Goal: Task Accomplishment & Management: Use online tool/utility

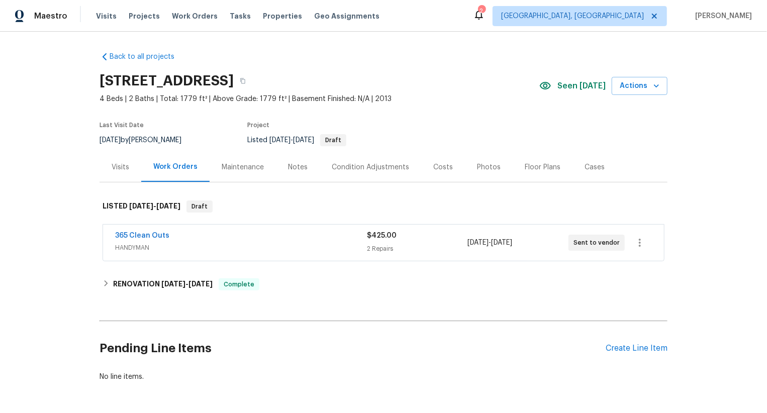
scroll to position [37, 0]
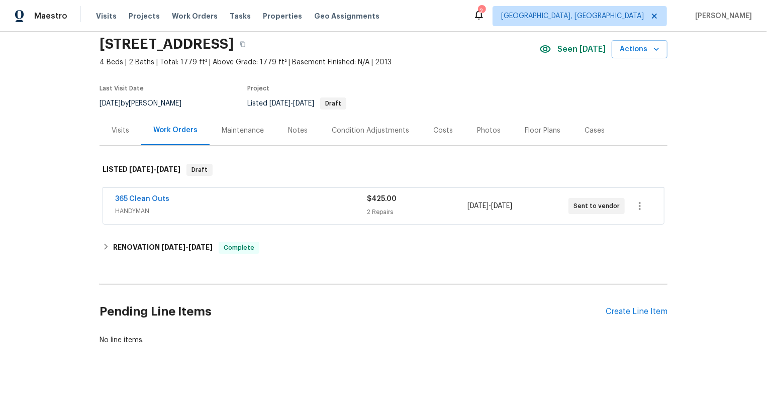
click at [345, 199] on div "365 Clean Outs" at bounding box center [241, 200] width 252 height 12
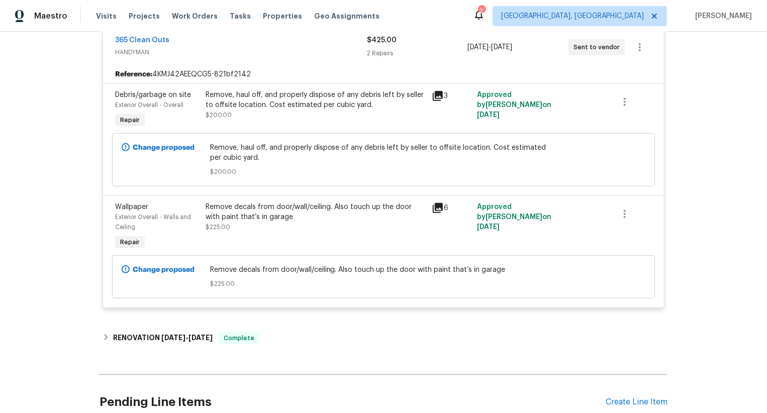
scroll to position [294, 0]
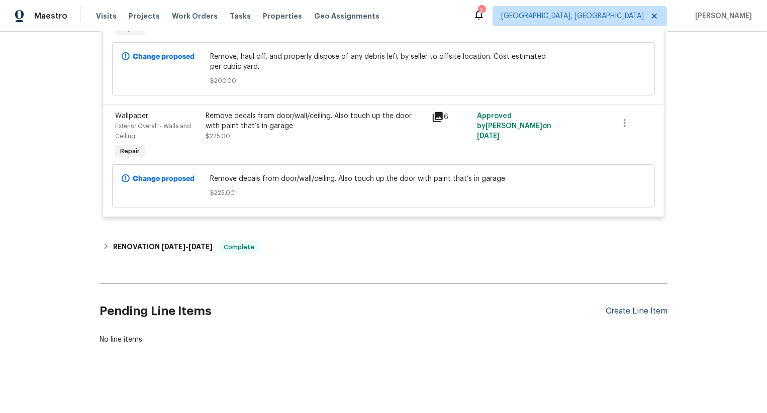
click at [642, 313] on div "Create Line Item" at bounding box center [637, 312] width 62 height 10
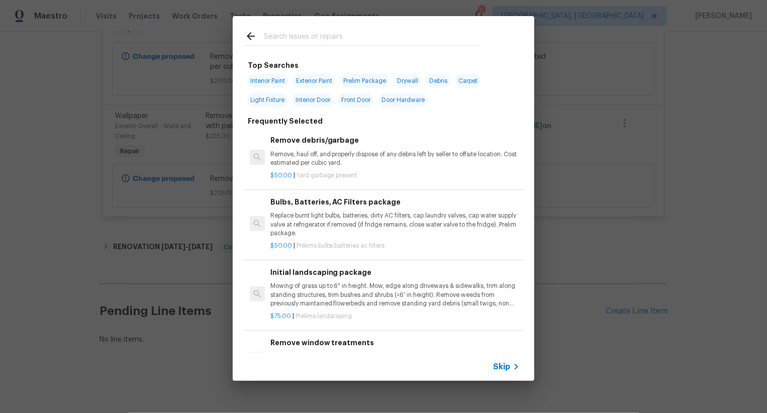
click at [507, 370] on span "Skip" at bounding box center [501, 367] width 17 height 10
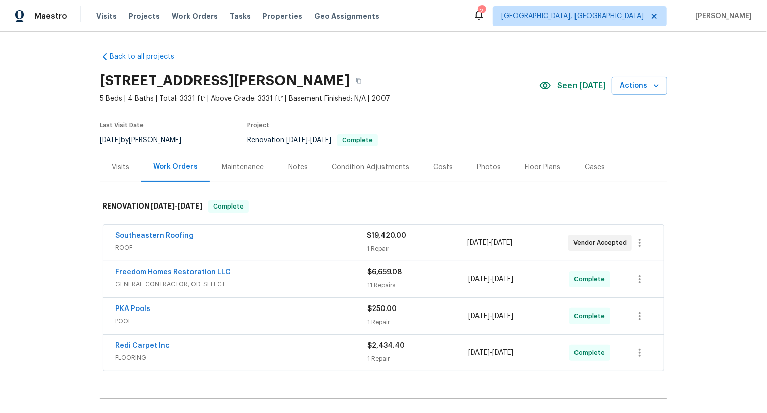
scroll to position [114, 0]
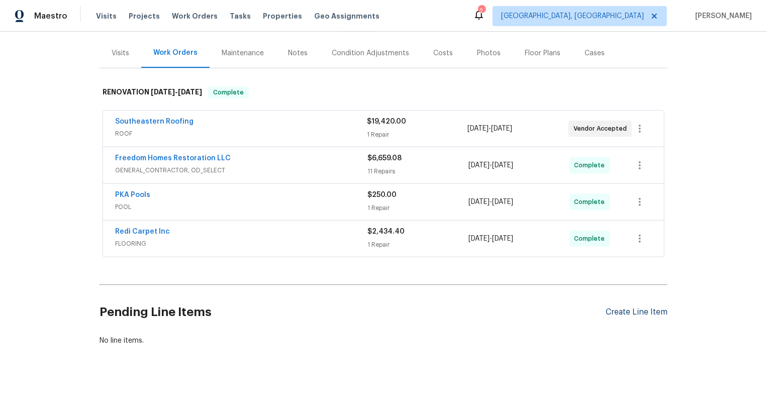
click at [635, 310] on div "Create Line Item" at bounding box center [637, 313] width 62 height 10
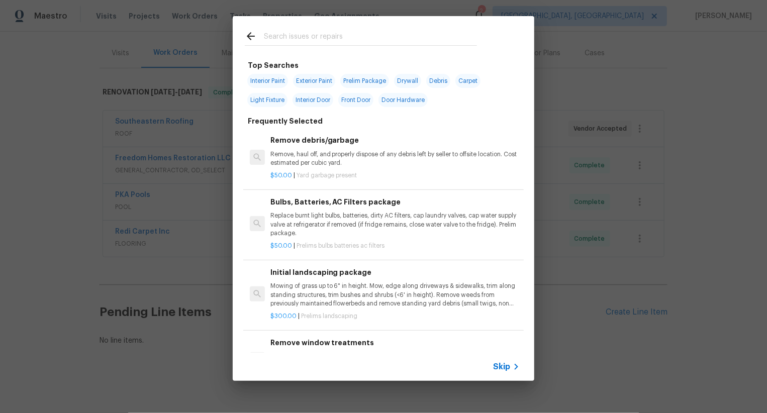
click at [507, 366] on span "Skip" at bounding box center [501, 367] width 17 height 10
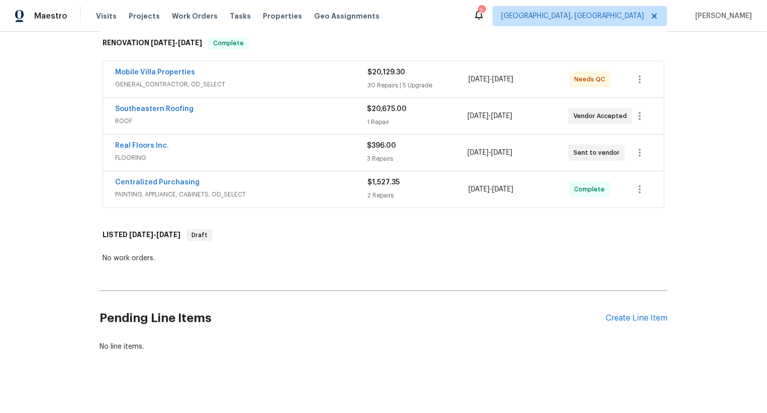
scroll to position [169, 0]
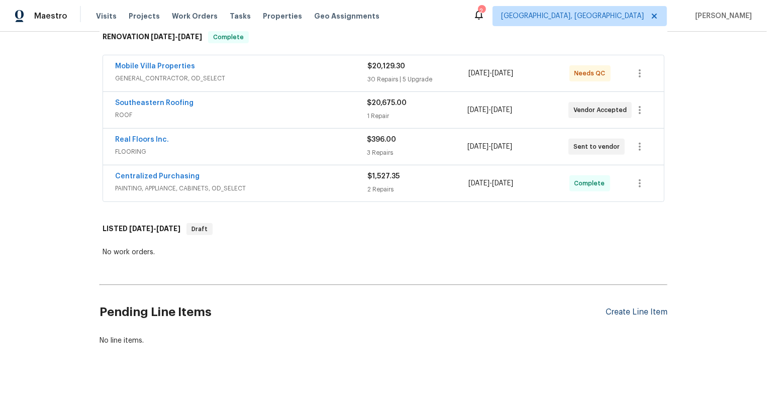
click at [636, 308] on div "Create Line Item" at bounding box center [637, 313] width 62 height 10
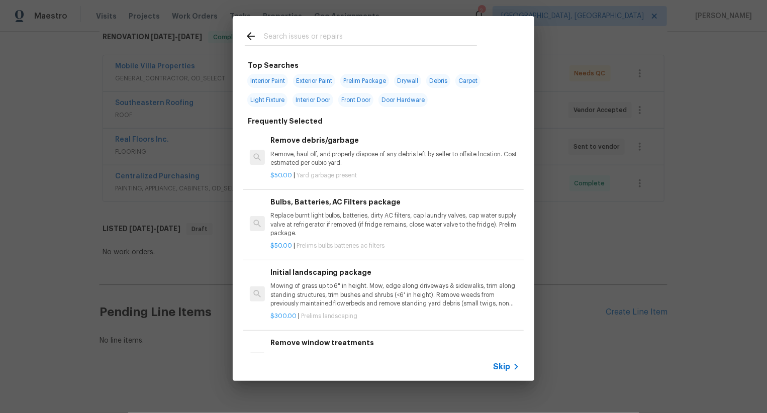
click at [507, 371] on span "Skip" at bounding box center [501, 367] width 17 height 10
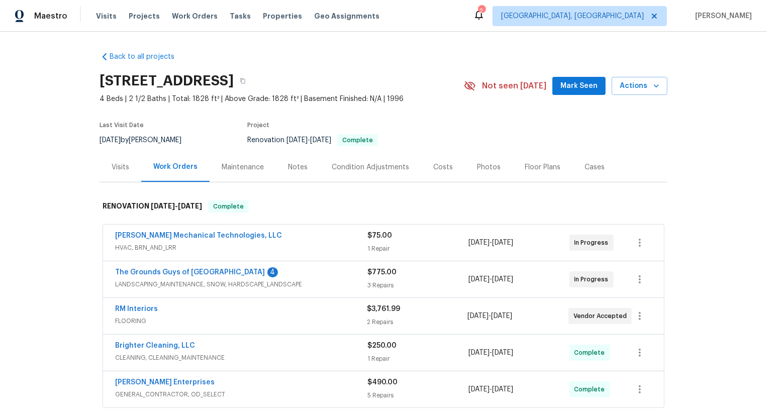
scroll to position [151, 0]
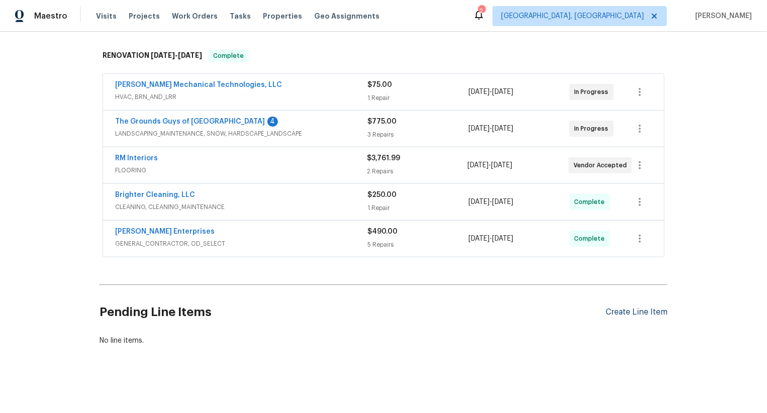
click at [640, 308] on div "Create Line Item" at bounding box center [637, 313] width 62 height 10
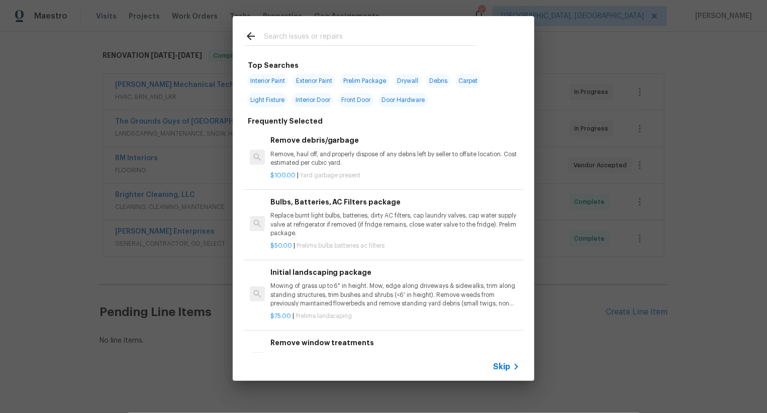
click at [503, 367] on span "Skip" at bounding box center [501, 367] width 17 height 10
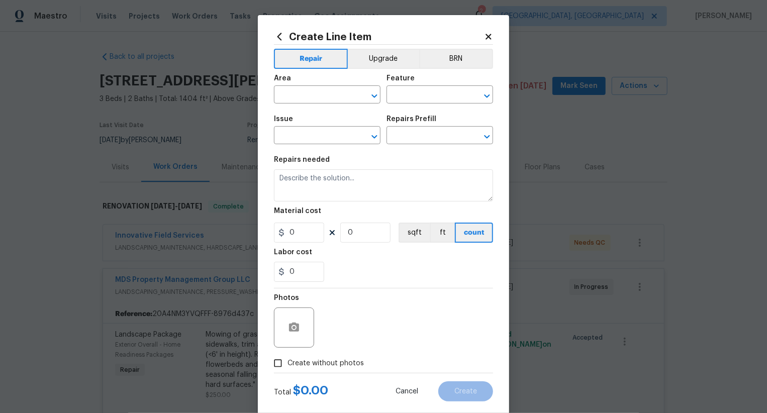
scroll to position [804, 0]
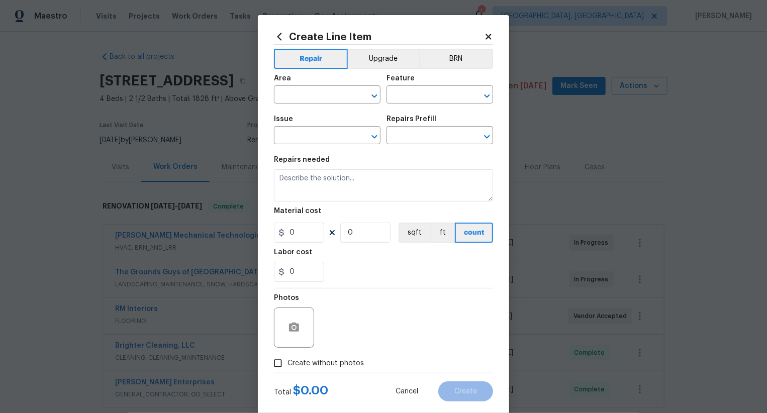
scroll to position [151, 0]
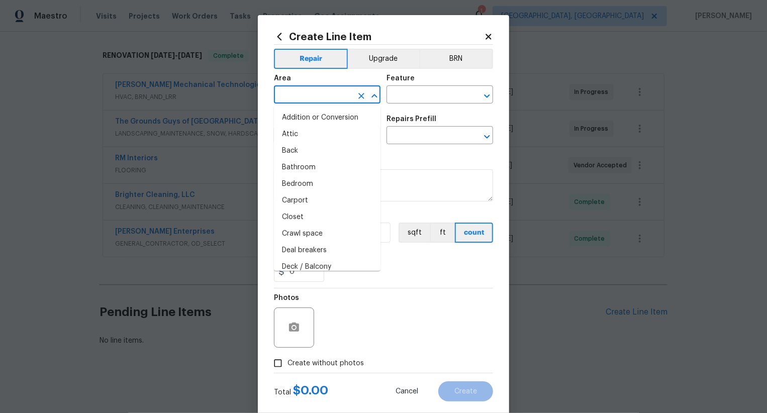
click at [310, 93] on input "text" at bounding box center [313, 96] width 78 height 16
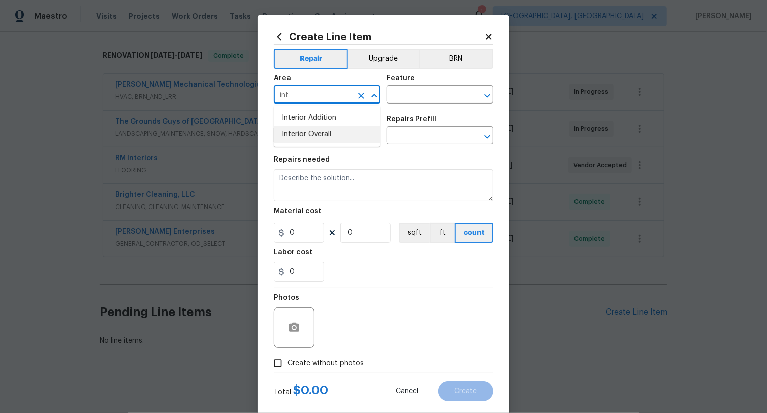
click at [325, 132] on li "Interior Overall" at bounding box center [327, 134] width 107 height 17
type input "Interior Overall"
click at [418, 95] on input "text" at bounding box center [426, 96] width 78 height 16
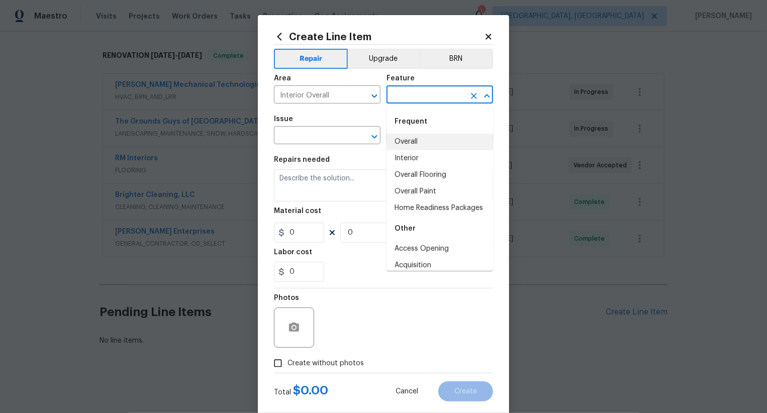
click at [421, 144] on li "Overall" at bounding box center [440, 142] width 107 height 17
type input "Overall"
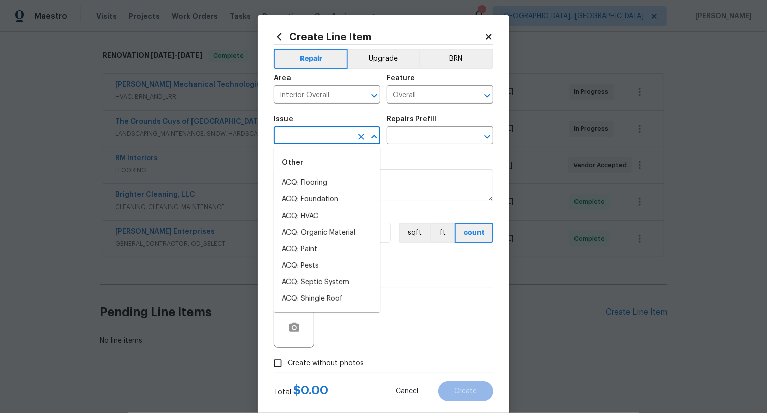
click at [326, 138] on input "text" at bounding box center [313, 137] width 78 height 16
click at [329, 189] on li "Photos" at bounding box center [327, 183] width 107 height 17
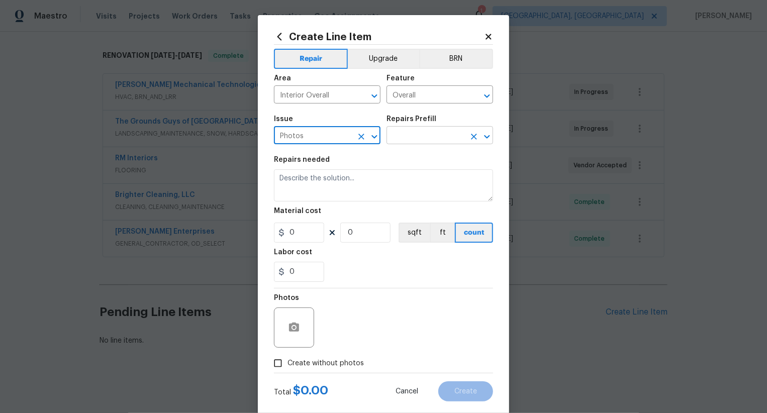
type input "Photos"
click at [418, 138] on input "text" at bounding box center [426, 137] width 78 height 16
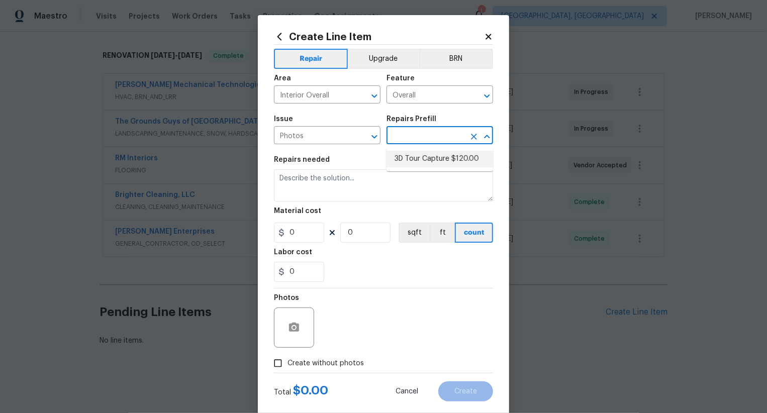
click at [447, 161] on li "3D Tour Capture $120.00" at bounding box center [440, 159] width 107 height 17
type input "3D Tour Capture $120.00"
type input "1"
type input "120"
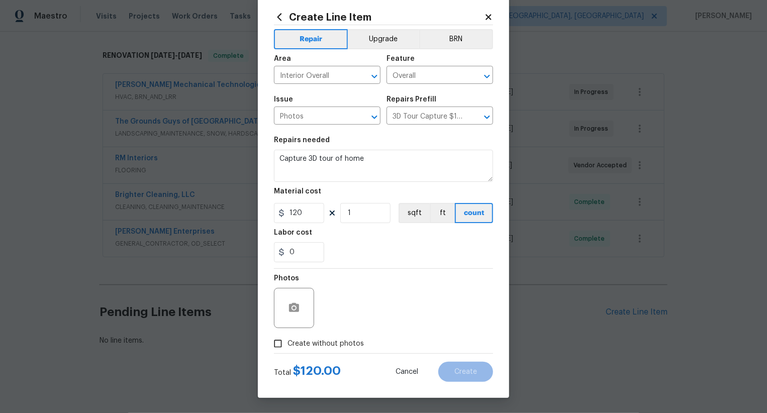
drag, startPoint x: 343, startPoint y: 341, endPoint x: 348, endPoint y: 338, distance: 5.4
click at [343, 341] on span "Create without photos" at bounding box center [326, 344] width 76 height 11
click at [288, 341] on input "Create without photos" at bounding box center [278, 343] width 19 height 19
checkbox input "true"
click at [404, 302] on textarea at bounding box center [407, 308] width 171 height 40
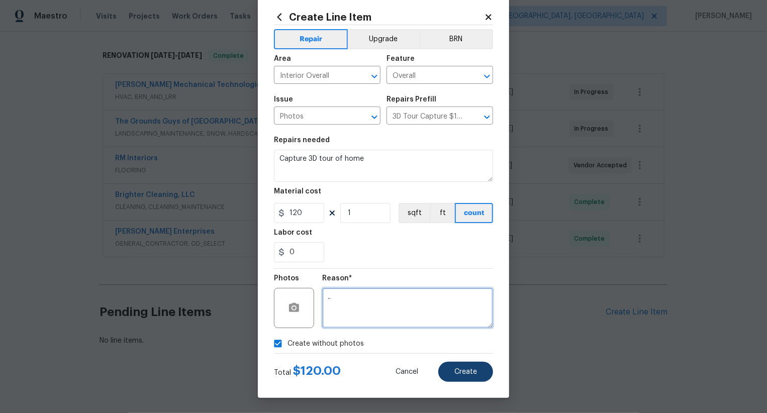
type textarea ".."
click at [464, 372] on span "Create" at bounding box center [466, 373] width 23 height 8
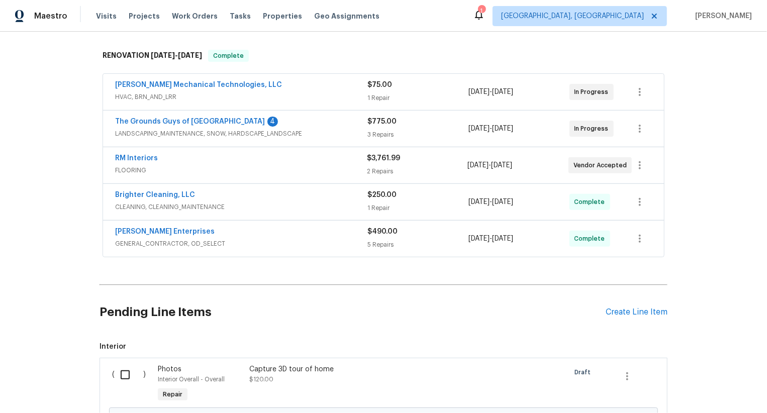
scroll to position [266, 0]
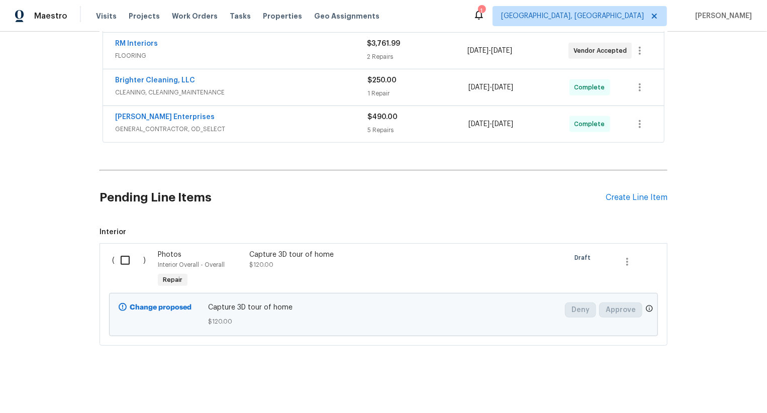
click at [124, 262] on input "checkbox" at bounding box center [129, 260] width 29 height 21
checkbox input "true"
click at [714, 383] on span "Create Work Order" at bounding box center [709, 388] width 67 height 13
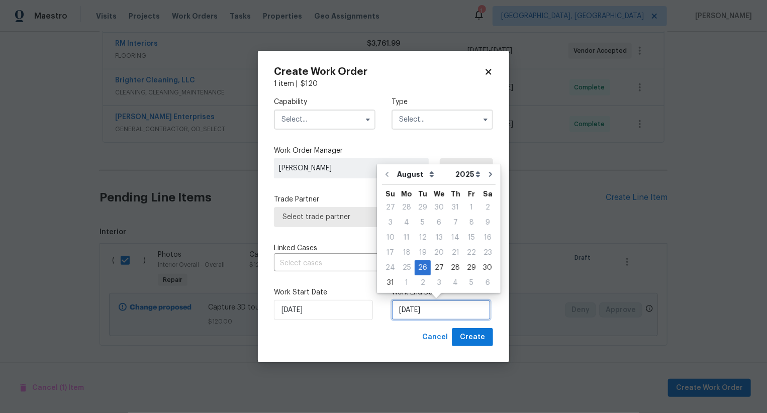
click at [429, 309] on input "[DATE]" at bounding box center [441, 310] width 99 height 20
click at [437, 272] on div "27" at bounding box center [439, 268] width 17 height 14
type input "[DATE]"
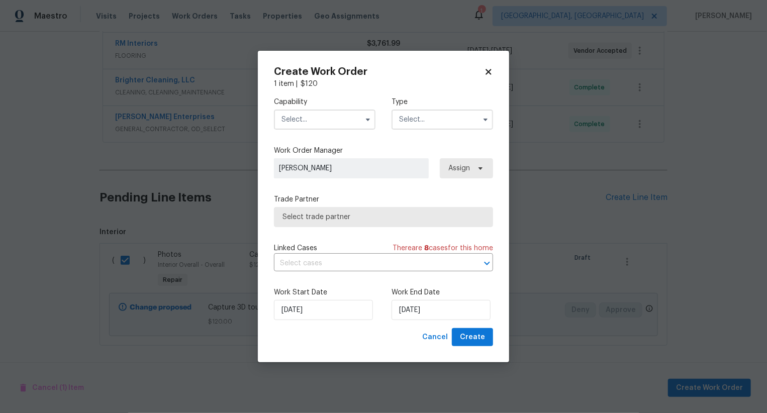
click at [340, 120] on input "text" at bounding box center [325, 120] width 102 height 20
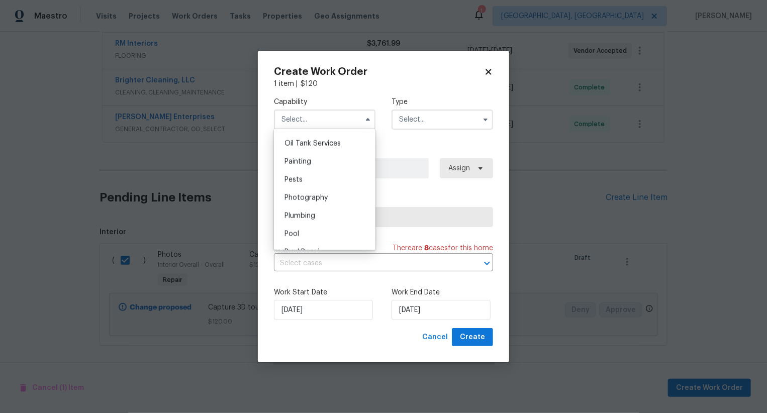
scroll to position [815, 0]
drag, startPoint x: 338, startPoint y: 212, endPoint x: 392, endPoint y: 158, distance: 76.8
click at [339, 211] on div "Photography" at bounding box center [325, 207] width 97 height 18
type input "Photography"
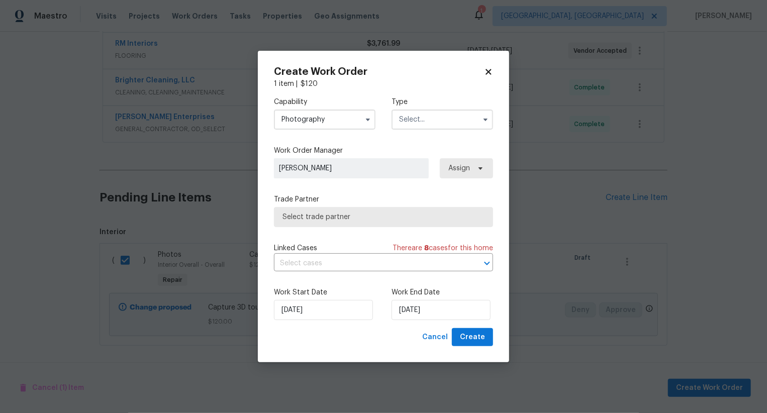
click at [423, 120] on input "text" at bounding box center [443, 120] width 102 height 20
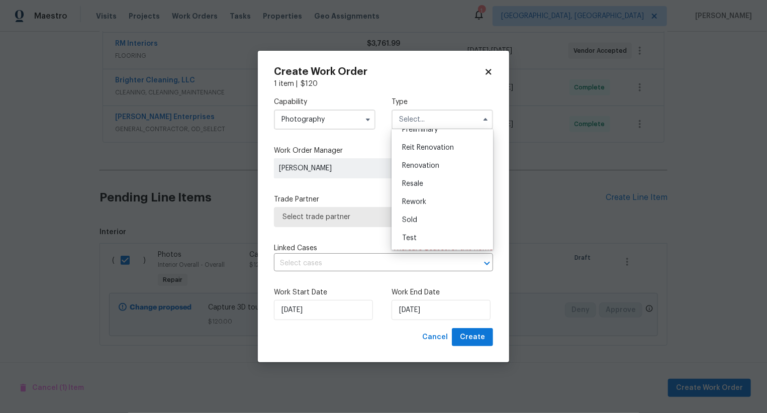
scroll to position [194, 0]
click at [436, 148] on div "Other" at bounding box center [442, 146] width 97 height 18
type input "Other"
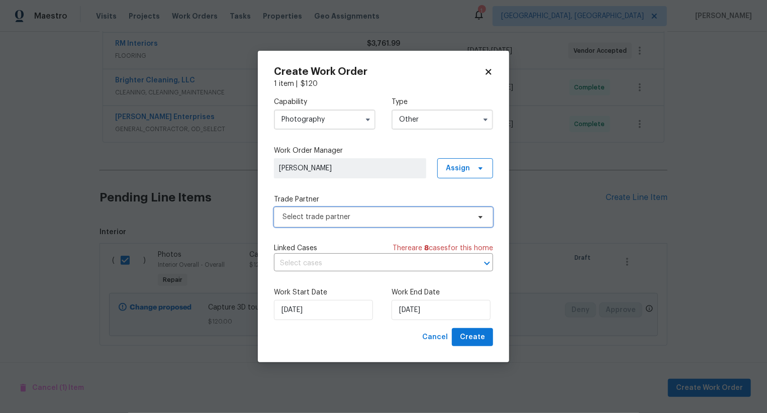
click at [402, 221] on span "Select trade partner" at bounding box center [377, 217] width 188 height 10
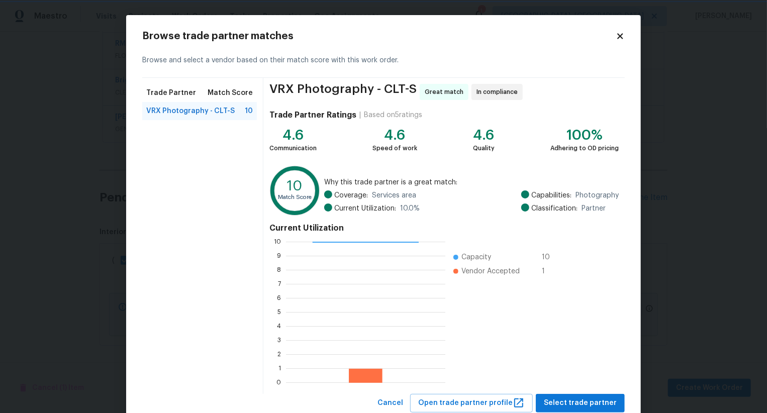
scroll to position [30, 0]
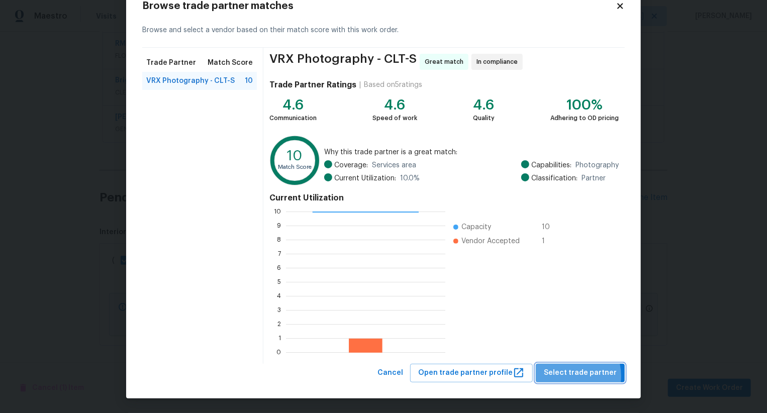
click at [566, 376] on span "Select trade partner" at bounding box center [580, 373] width 73 height 13
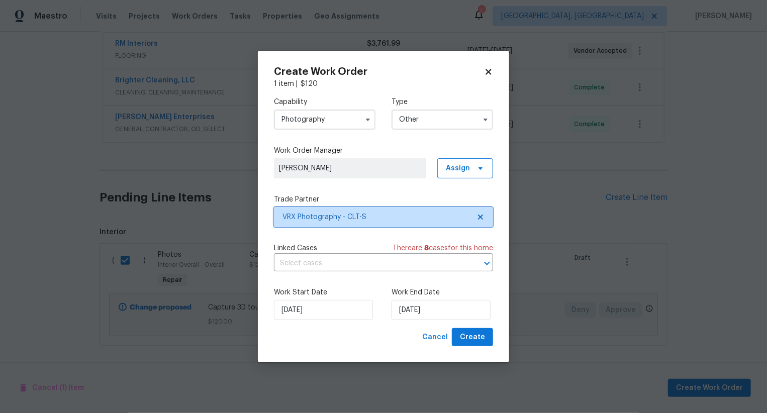
scroll to position [0, 0]
click at [481, 341] on span "Create" at bounding box center [472, 337] width 25 height 13
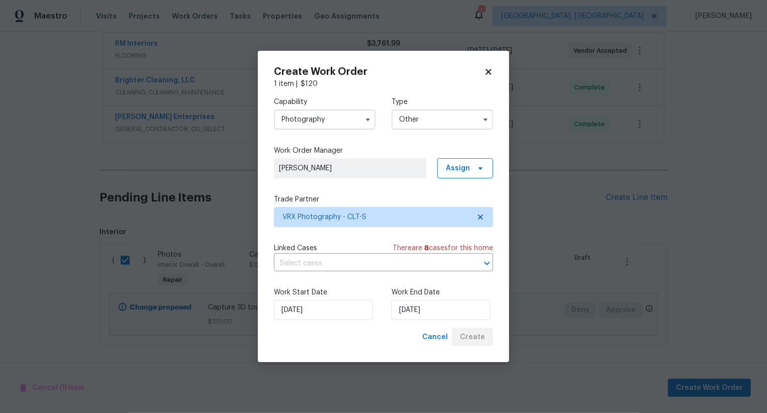
checkbox input "false"
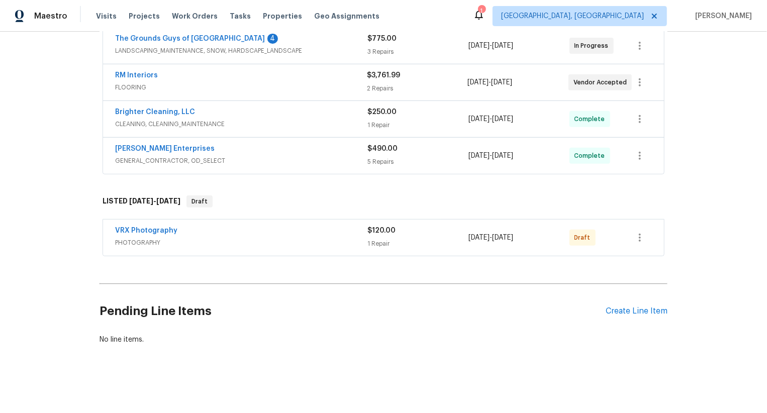
scroll to position [233, 0]
click at [636, 234] on icon "button" at bounding box center [640, 239] width 12 height 12
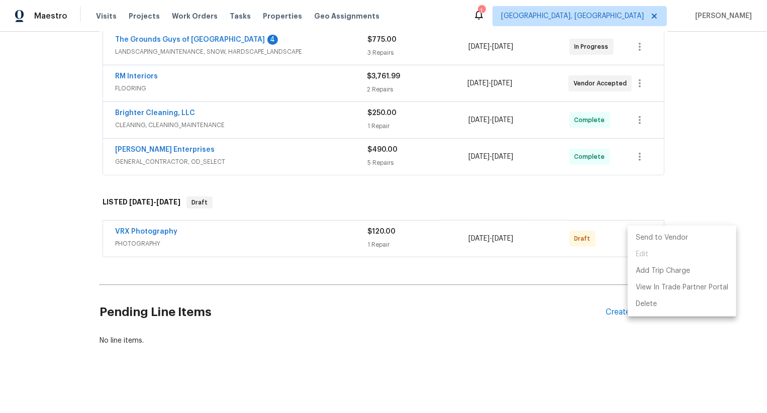
click at [636, 234] on li "Send to Vendor" at bounding box center [682, 238] width 109 height 17
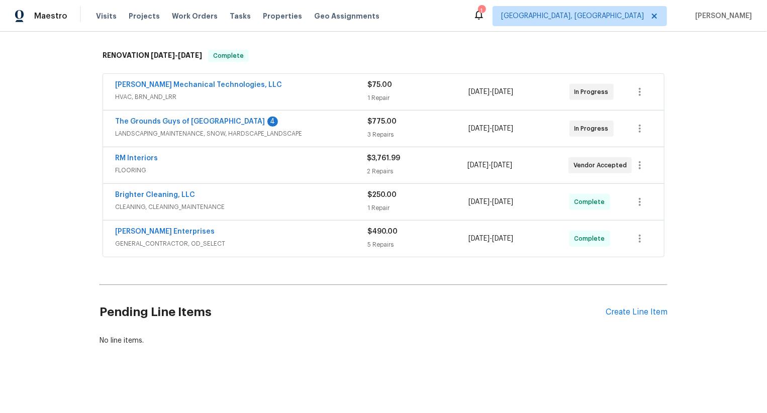
scroll to position [0, 0]
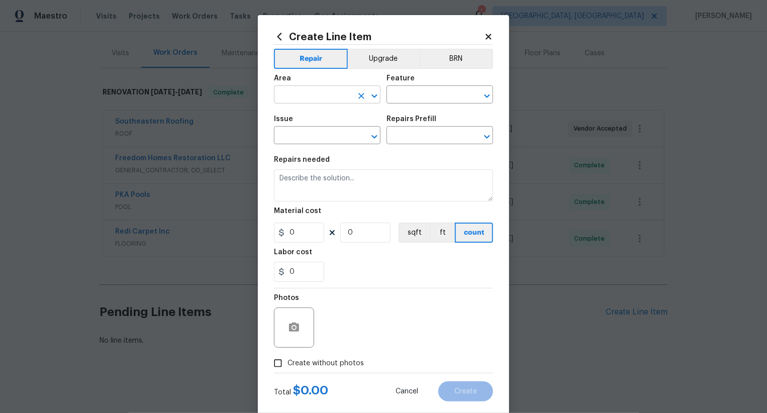
scroll to position [20, 0]
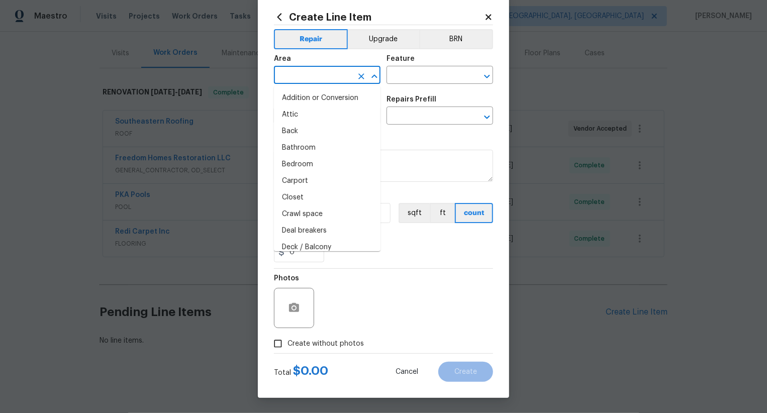
click at [307, 78] on input "text" at bounding box center [313, 76] width 78 height 16
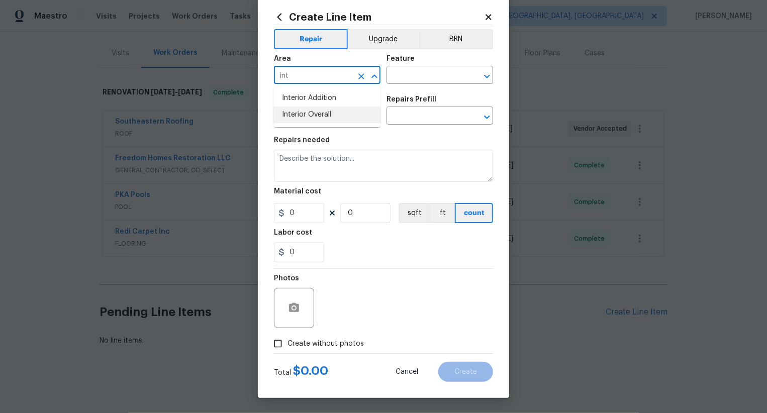
click at [354, 117] on li "Interior Overall" at bounding box center [327, 115] width 107 height 17
type input "Interior Overall"
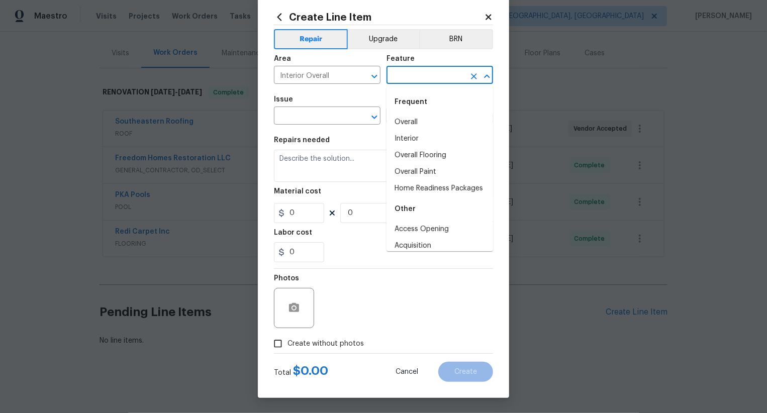
click at [425, 80] on input "text" at bounding box center [426, 76] width 78 height 16
click at [426, 117] on li "Overall" at bounding box center [440, 122] width 107 height 17
type input "Overall"
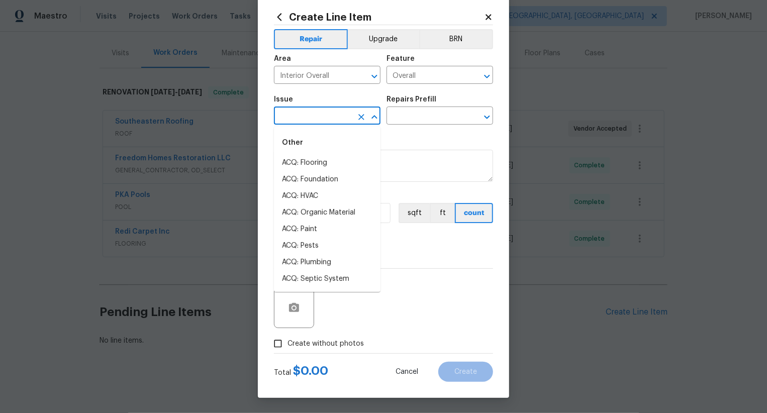
click at [331, 119] on input "text" at bounding box center [313, 117] width 78 height 16
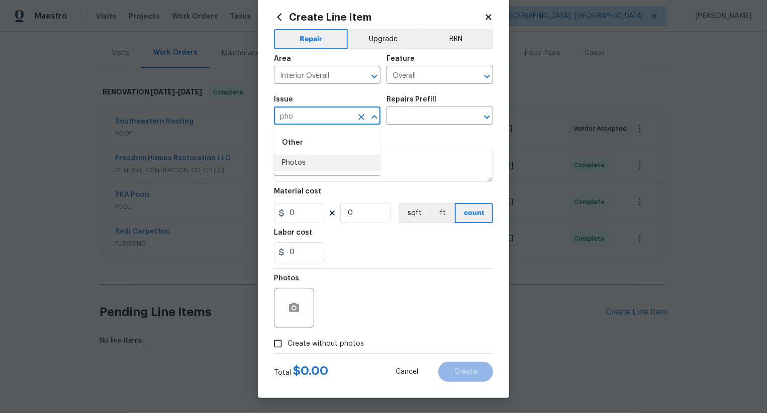
click at [322, 166] on li "Photos" at bounding box center [327, 163] width 107 height 17
type input "Photos"
click at [410, 120] on input "text" at bounding box center [426, 117] width 78 height 16
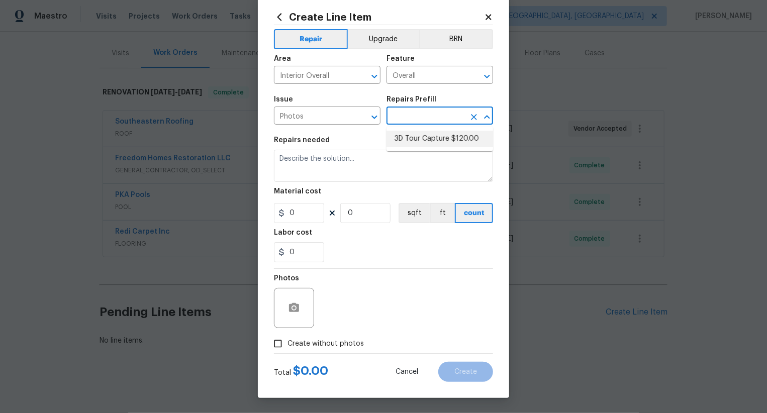
click at [415, 133] on li "3D Tour Capture $120.00" at bounding box center [440, 139] width 107 height 17
type input "3D Tour Capture $120.00"
type input "120"
type input "1"
click at [342, 336] on label "Create without photos" at bounding box center [317, 343] width 96 height 19
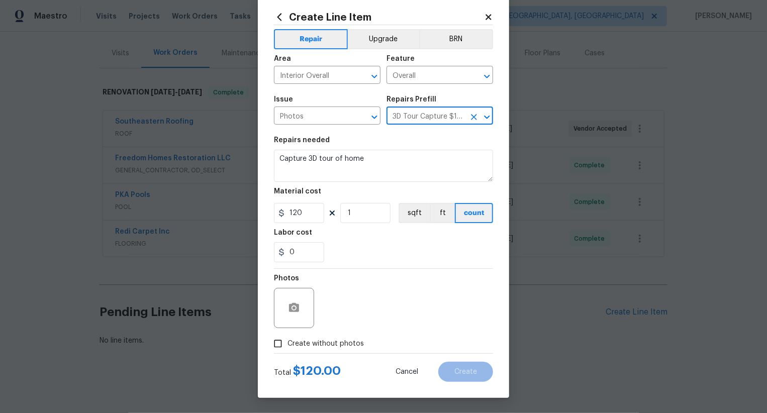
click at [288, 336] on input "Create without photos" at bounding box center [278, 343] width 19 height 19
checkbox input "true"
click at [370, 329] on div "Reason*" at bounding box center [407, 301] width 171 height 65
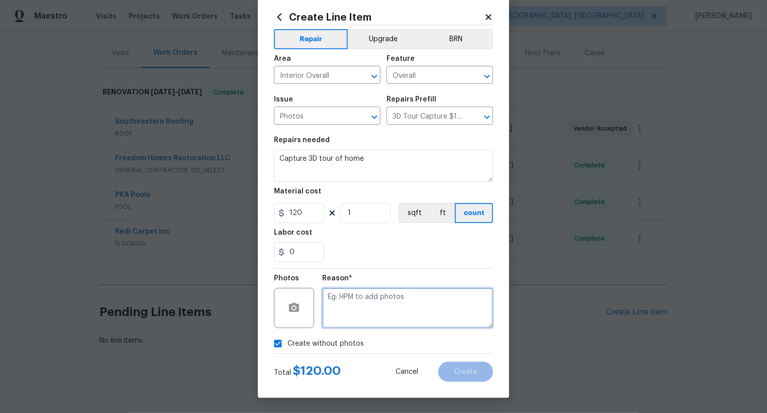
click at [383, 317] on textarea at bounding box center [407, 308] width 171 height 40
type textarea ".."
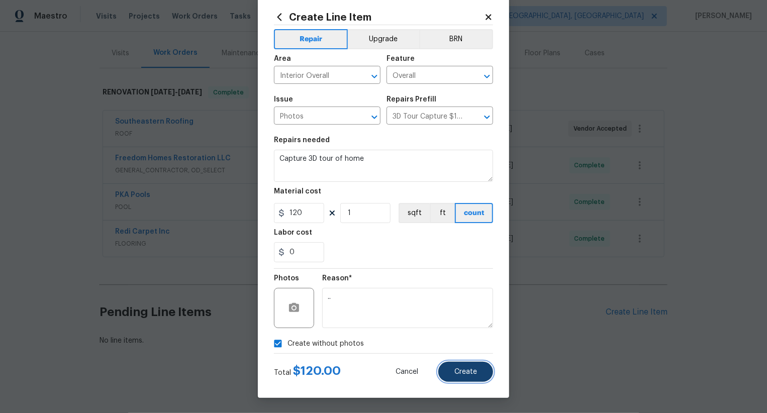
click at [452, 366] on button "Create" at bounding box center [466, 372] width 55 height 20
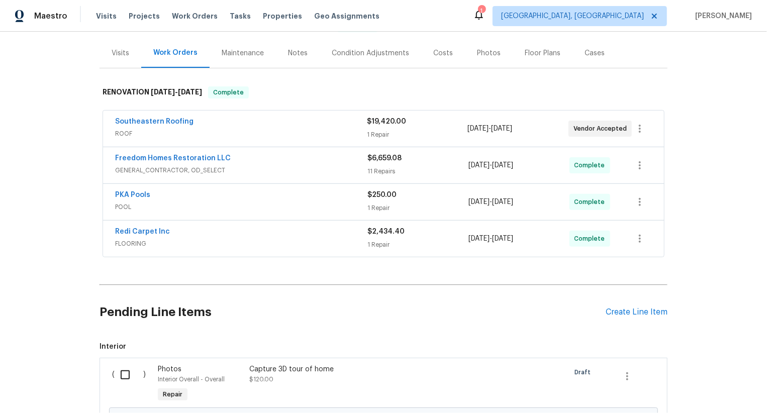
scroll to position [229, 0]
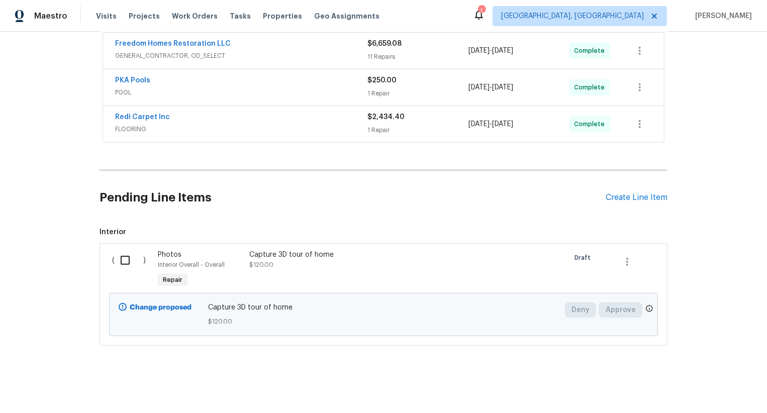
click at [134, 263] on input "checkbox" at bounding box center [129, 260] width 29 height 21
checkbox input "true"
click at [694, 384] on span "Create Work Order" at bounding box center [709, 388] width 67 height 13
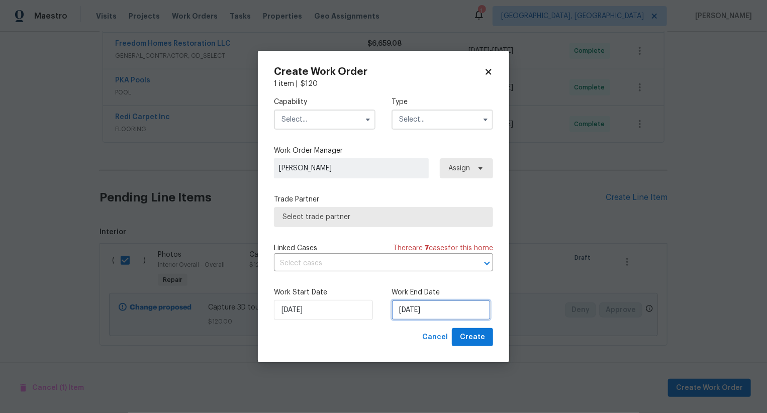
click at [411, 307] on input "[DATE]" at bounding box center [441, 310] width 99 height 20
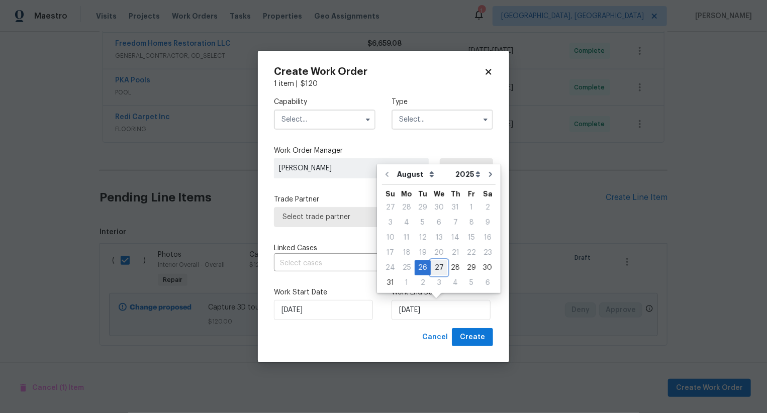
click at [439, 268] on div "27" at bounding box center [439, 268] width 17 height 14
type input "[DATE]"
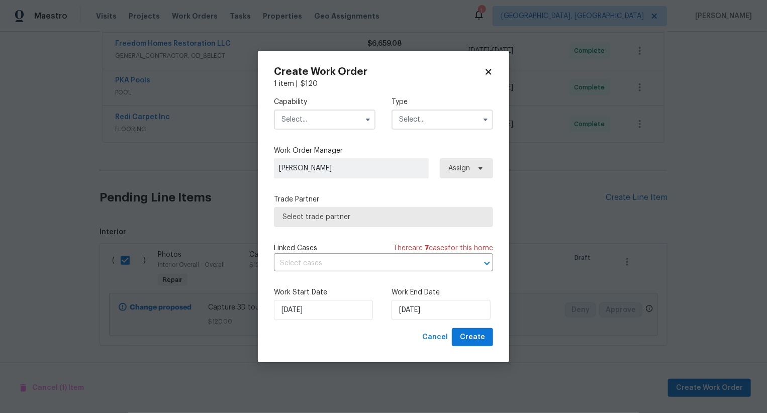
click at [344, 116] on input "text" at bounding box center [325, 120] width 102 height 20
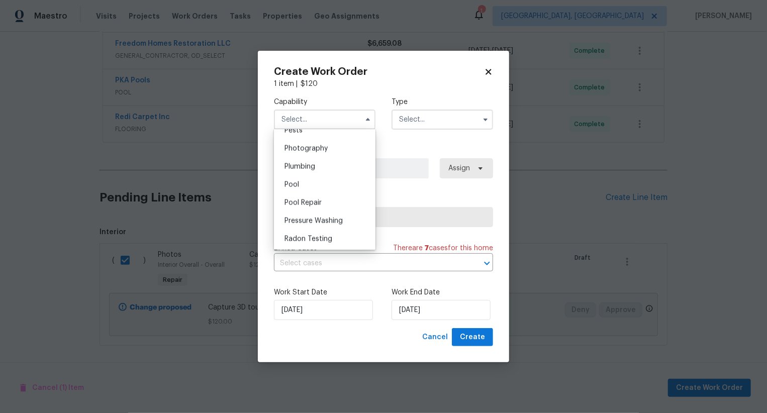
scroll to position [868, 0]
click at [340, 154] on div "Photography" at bounding box center [325, 154] width 97 height 18
type input "Photography"
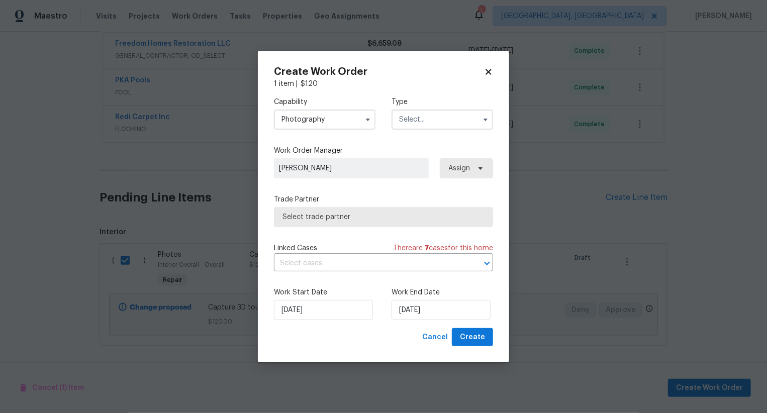
click at [436, 120] on input "text" at bounding box center [443, 120] width 102 height 20
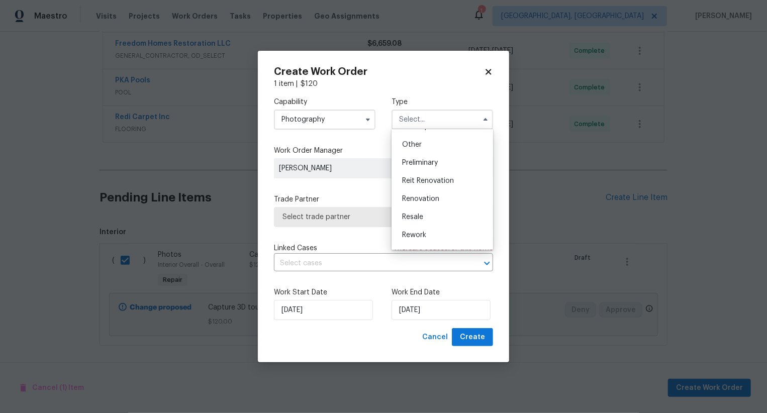
scroll to position [191, 0]
click at [435, 146] on div "Other" at bounding box center [442, 149] width 97 height 18
type input "Other"
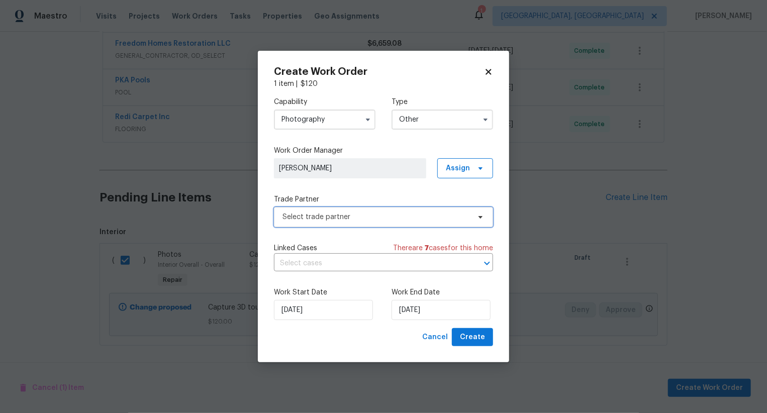
click at [408, 218] on span "Select trade partner" at bounding box center [377, 217] width 188 height 10
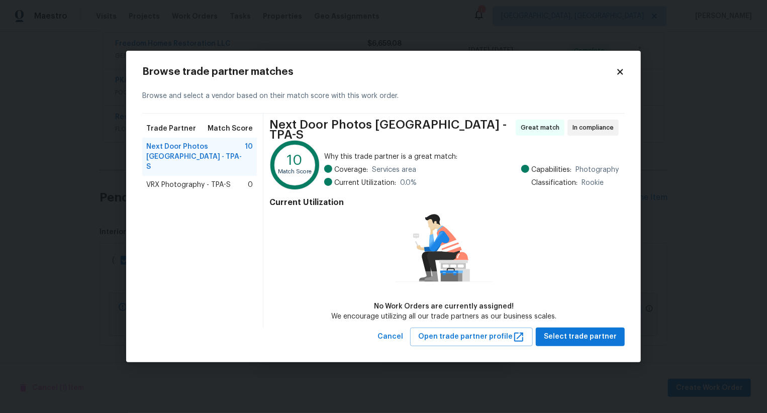
click at [240, 176] on div "VRX Photography - TPA-S 0" at bounding box center [199, 185] width 115 height 18
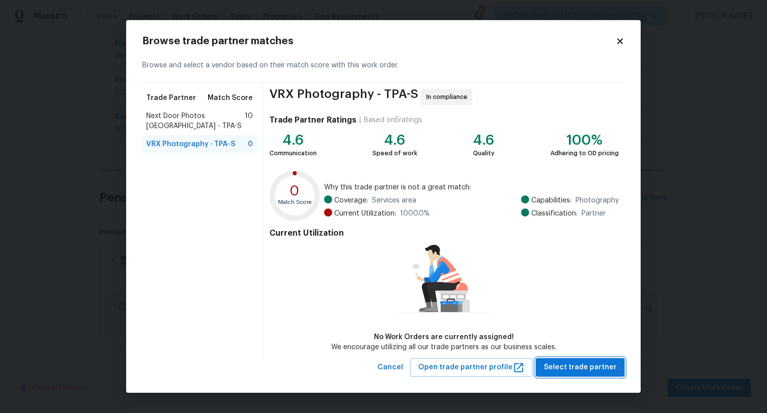
click at [582, 364] on span "Select trade partner" at bounding box center [580, 368] width 73 height 13
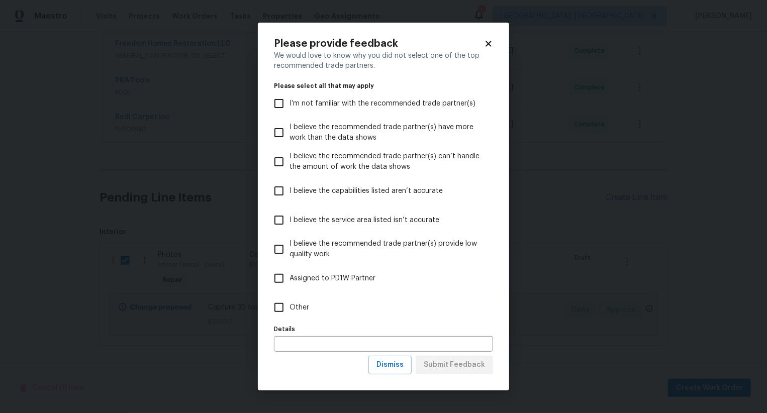
click at [386, 145] on label "I believe the recommended trade partner(s) have more work than the data shows" at bounding box center [377, 132] width 217 height 29
click at [290, 143] on input "I believe the recommended trade partner(s) have more work than the data shows" at bounding box center [279, 132] width 21 height 21
checkbox input "true"
click at [444, 359] on span "Submit Feedback" at bounding box center [454, 365] width 61 height 13
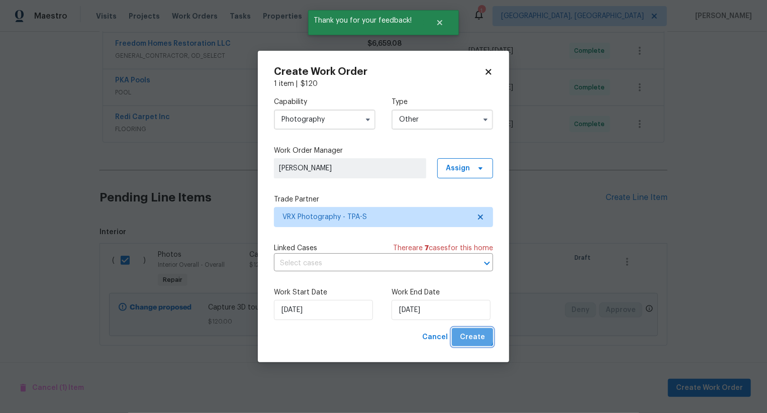
click at [471, 335] on span "Create" at bounding box center [472, 337] width 25 height 13
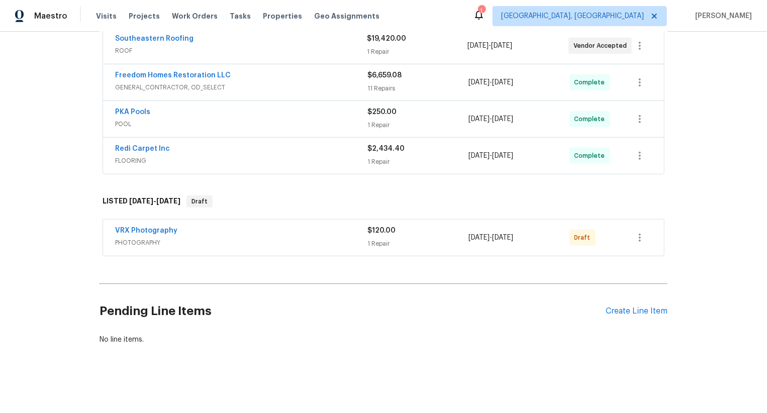
scroll to position [196, 0]
click at [639, 239] on icon "button" at bounding box center [640, 239] width 12 height 12
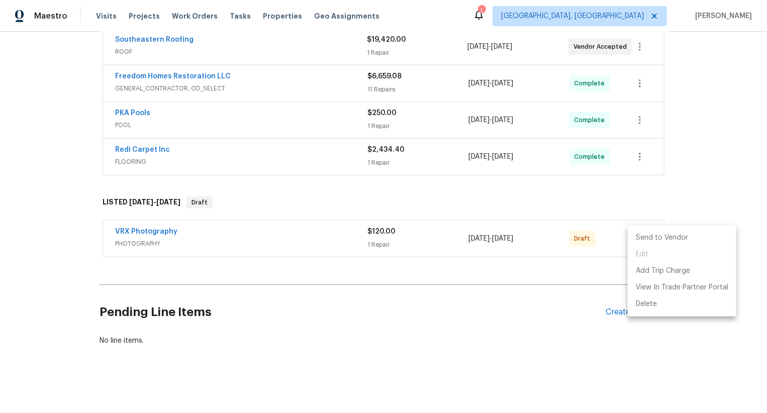
click at [639, 239] on li "Send to Vendor" at bounding box center [682, 238] width 109 height 17
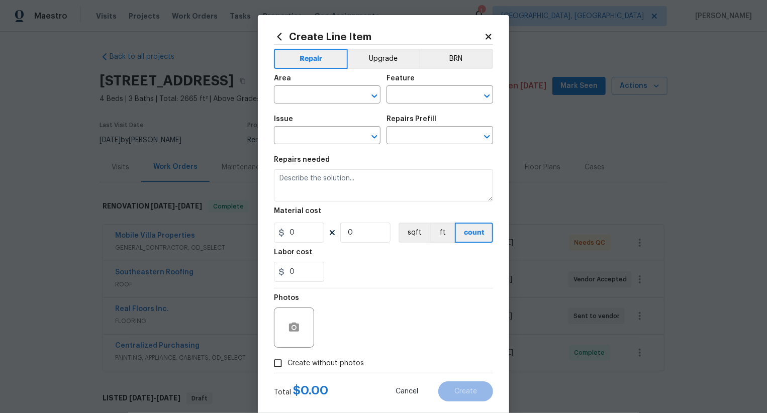
scroll to position [20, 0]
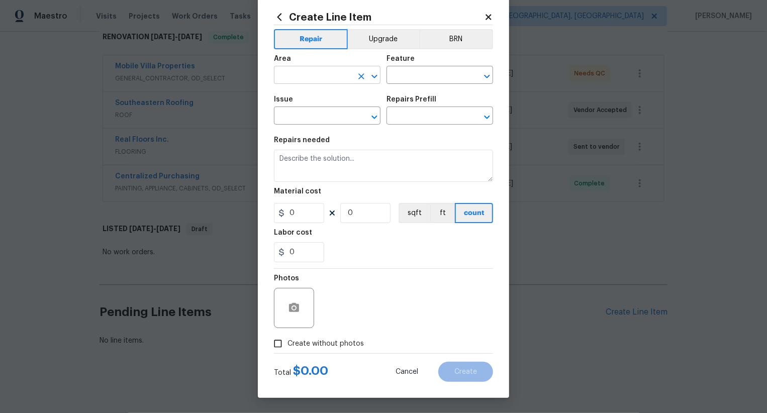
click at [318, 73] on input "text" at bounding box center [313, 76] width 78 height 16
click at [331, 114] on li "Interior Overall" at bounding box center [327, 115] width 107 height 17
type input "Interior Overall"
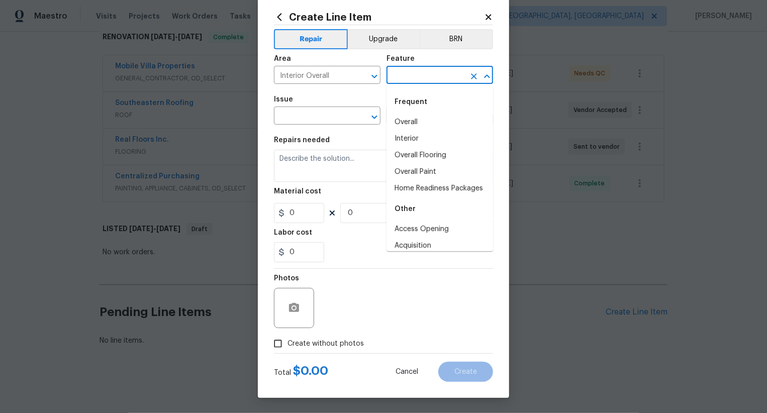
click at [415, 76] on input "text" at bounding box center [426, 76] width 78 height 16
click at [421, 132] on li "Interior" at bounding box center [440, 139] width 107 height 17
type input "Interior"
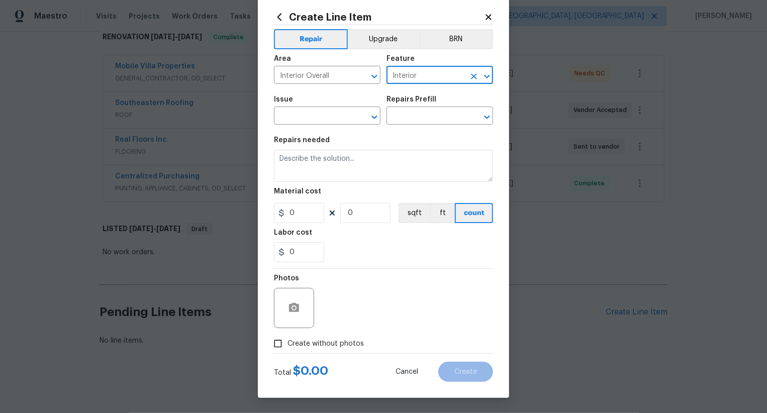
click at [473, 73] on icon "Clear" at bounding box center [474, 76] width 10 height 10
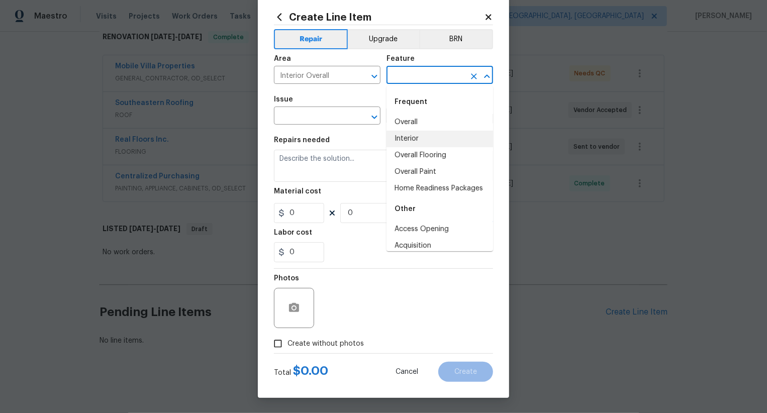
click at [435, 73] on input "text" at bounding box center [426, 76] width 78 height 16
click at [434, 119] on li "Overall" at bounding box center [440, 122] width 107 height 17
type input "Overall"
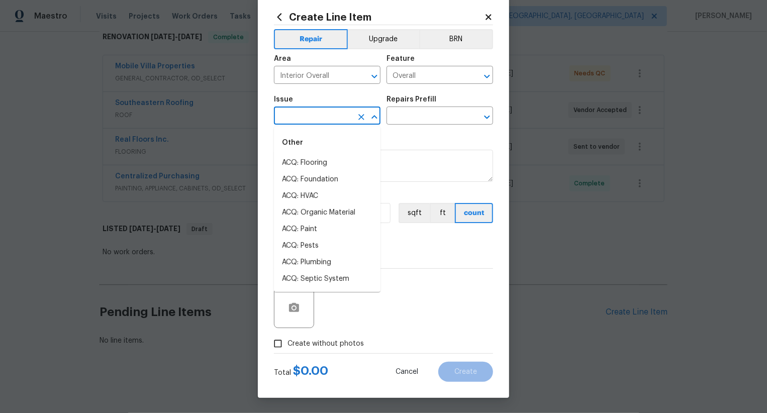
click at [344, 120] on input "text" at bounding box center [313, 117] width 78 height 16
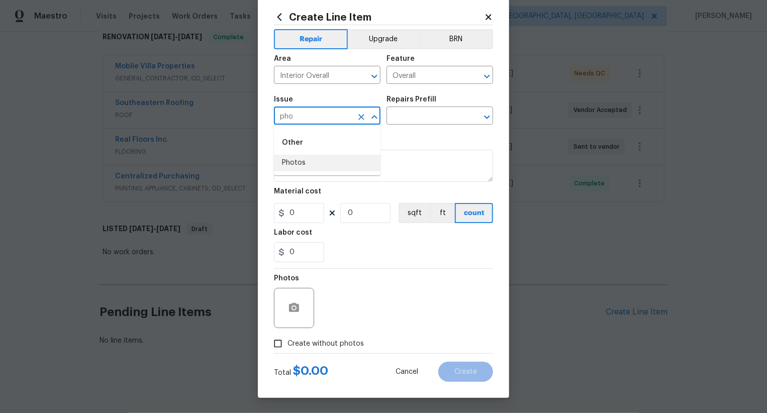
click at [337, 167] on li "Photos" at bounding box center [327, 163] width 107 height 17
type input "Photos"
click at [423, 119] on input "text" at bounding box center [426, 117] width 78 height 16
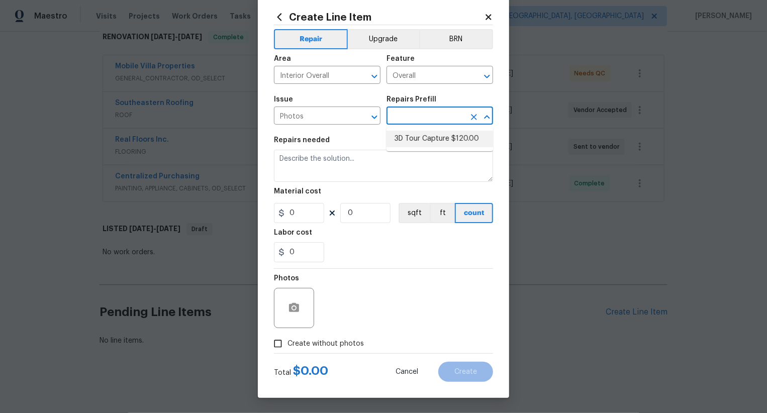
click at [425, 138] on li "3D Tour Capture $120.00" at bounding box center [440, 139] width 107 height 17
type input "3D Tour Capture $120.00"
type input "120"
type input "1"
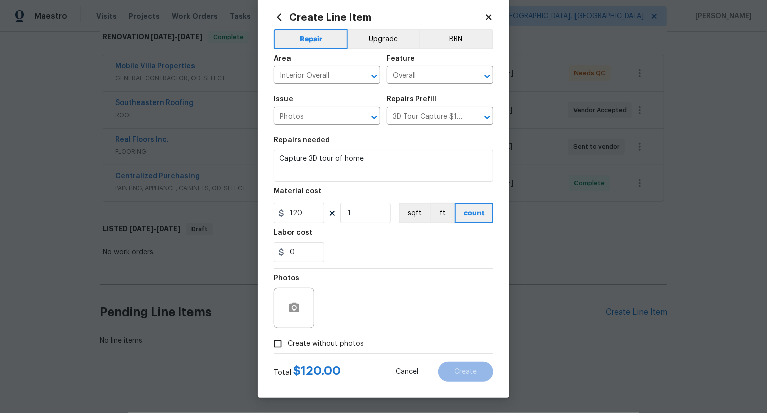
click at [335, 347] on span "Create without photos" at bounding box center [326, 344] width 76 height 11
click at [288, 347] on input "Create without photos" at bounding box center [278, 343] width 19 height 19
checkbox input "true"
click at [374, 315] on textarea at bounding box center [407, 308] width 171 height 40
type textarea "."
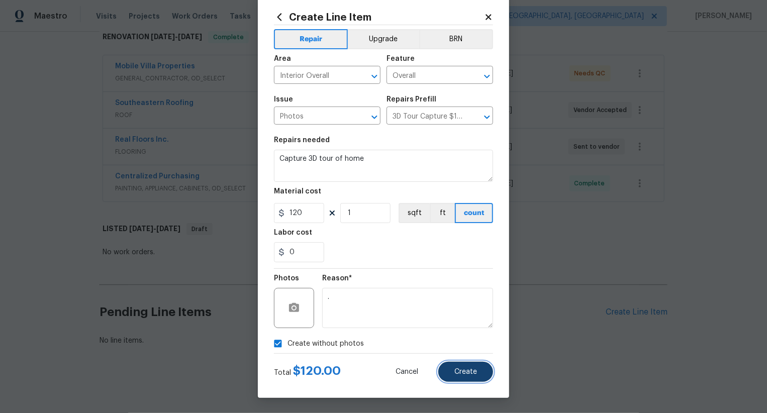
click at [482, 370] on button "Create" at bounding box center [466, 372] width 55 height 20
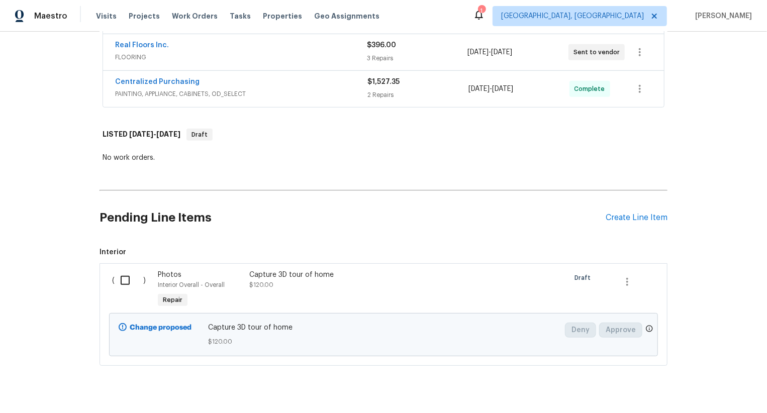
scroll to position [284, 0]
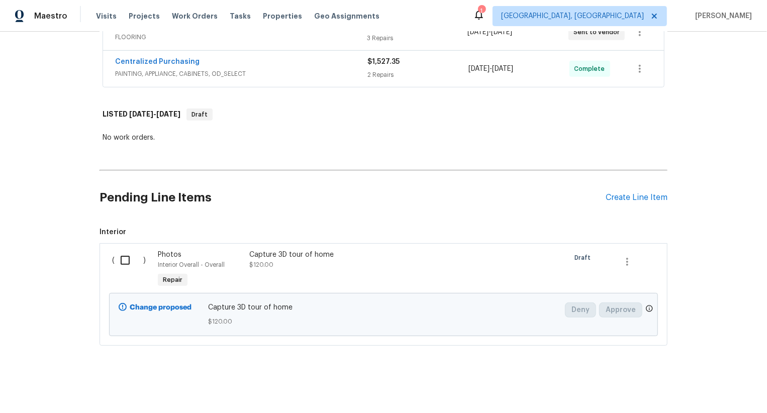
click at [133, 264] on input "checkbox" at bounding box center [129, 260] width 29 height 21
checkbox input "true"
click at [677, 383] on button "Create Work Order" at bounding box center [709, 388] width 83 height 19
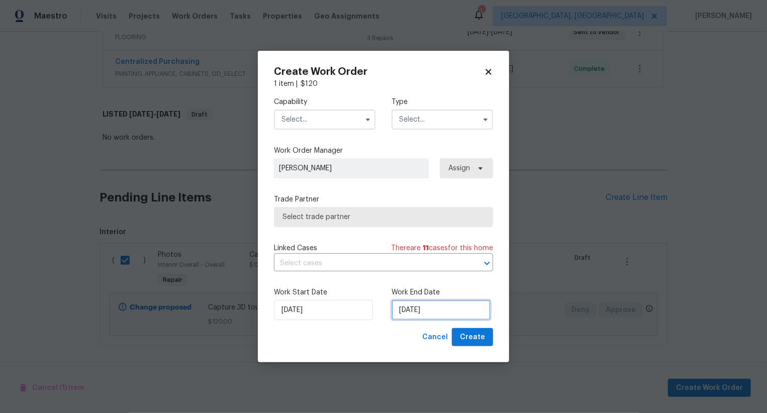
click at [416, 316] on input "[DATE]" at bounding box center [441, 310] width 99 height 20
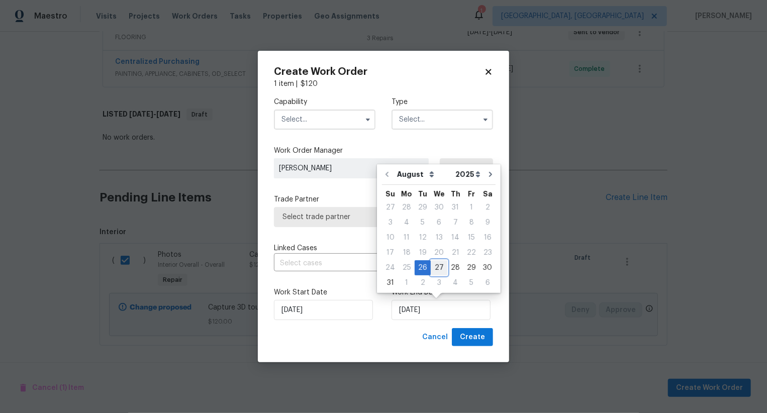
click at [436, 267] on div "27" at bounding box center [439, 268] width 17 height 14
type input "[DATE]"
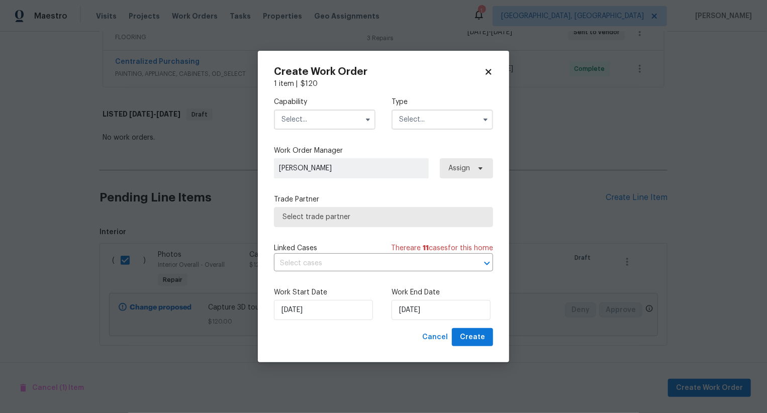
click at [339, 119] on input "text" at bounding box center [325, 120] width 102 height 20
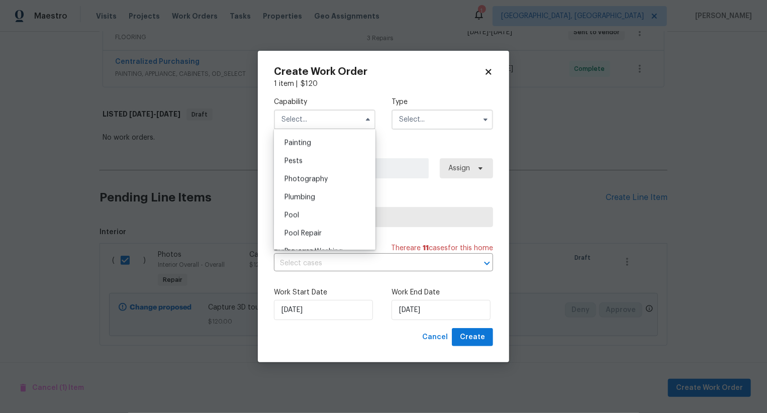
scroll to position [840, 0]
click at [343, 175] on div "Photography" at bounding box center [325, 182] width 97 height 18
type input "Photography"
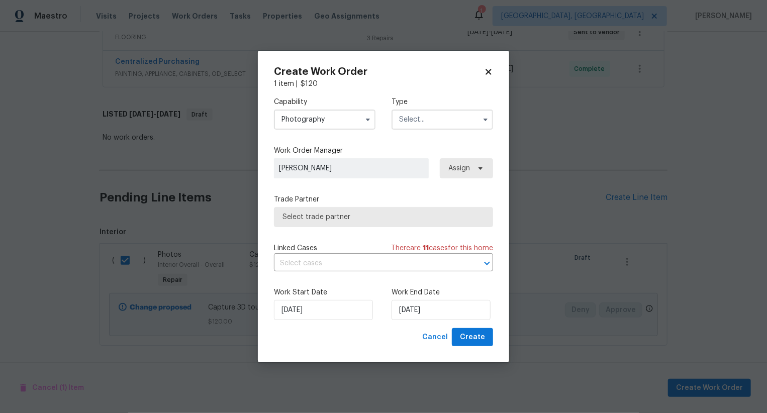
drag, startPoint x: 431, startPoint y: 118, endPoint x: 431, endPoint y: 125, distance: 7.5
click at [431, 125] on input "text" at bounding box center [443, 120] width 102 height 20
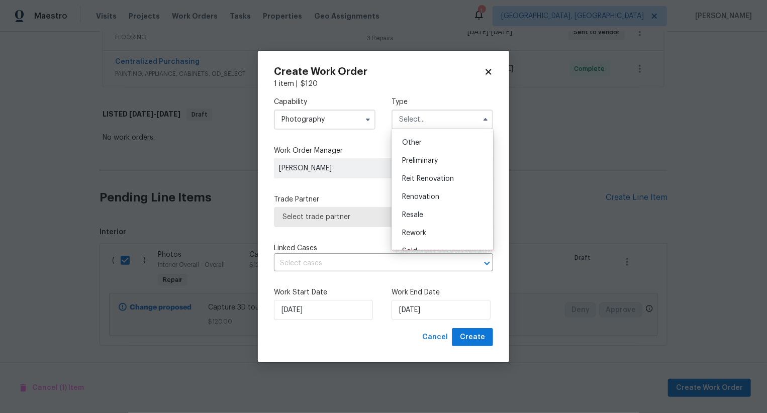
scroll to position [193, 0]
click at [431, 151] on div "Other" at bounding box center [442, 147] width 97 height 18
type input "Other"
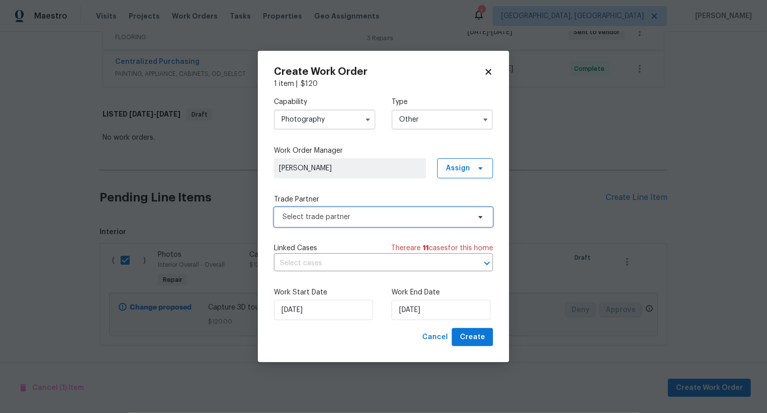
click at [382, 207] on span "Select trade partner" at bounding box center [383, 217] width 219 height 20
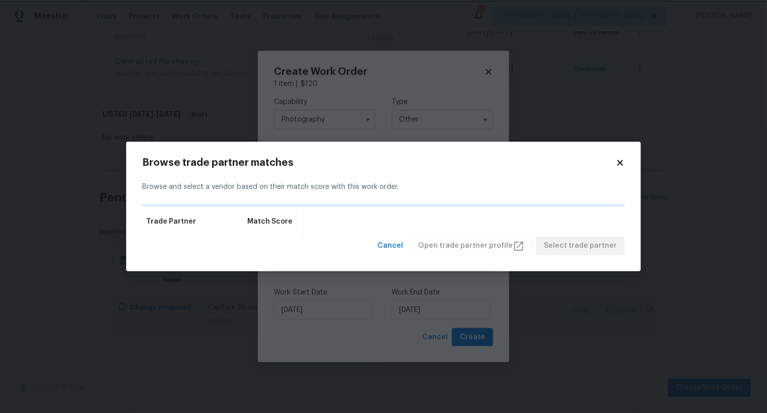
click at [403, 111] on body "Maestro Visits Projects Work Orders Tasks Properties Geo Assignments 1 Albuquer…" at bounding box center [383, 206] width 767 height 413
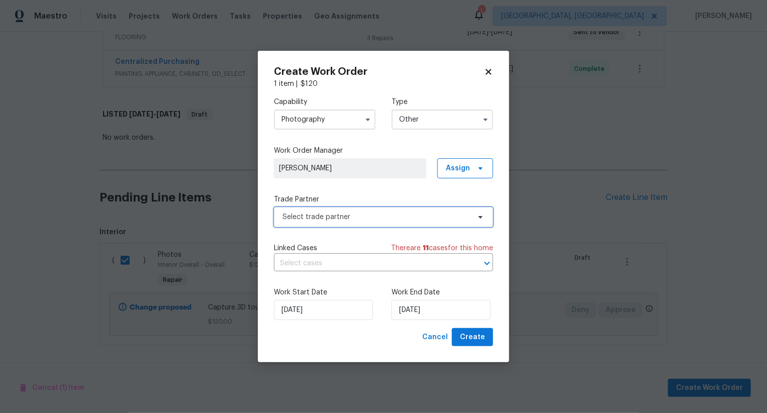
click at [382, 215] on span "Select trade partner" at bounding box center [377, 217] width 188 height 10
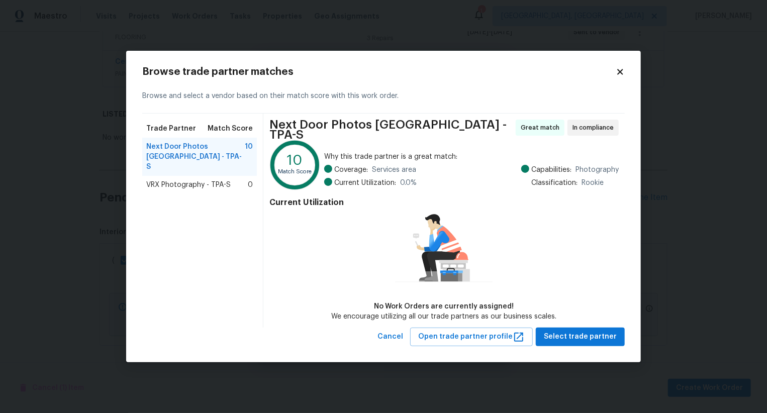
click at [228, 187] on div "Trade Partner Match Score Next Door Photos North Tampa - TPA-S 10 VRX Photograp…" at bounding box center [202, 221] width 121 height 214
click at [230, 182] on div "VRX Photography - TPA-S 0" at bounding box center [199, 185] width 107 height 10
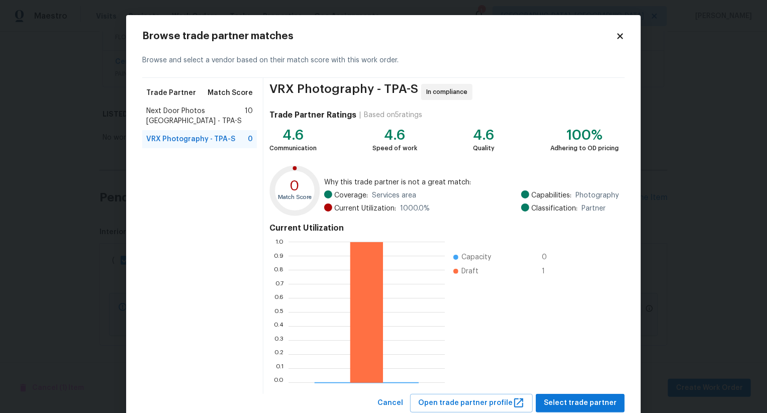
scroll to position [30, 0]
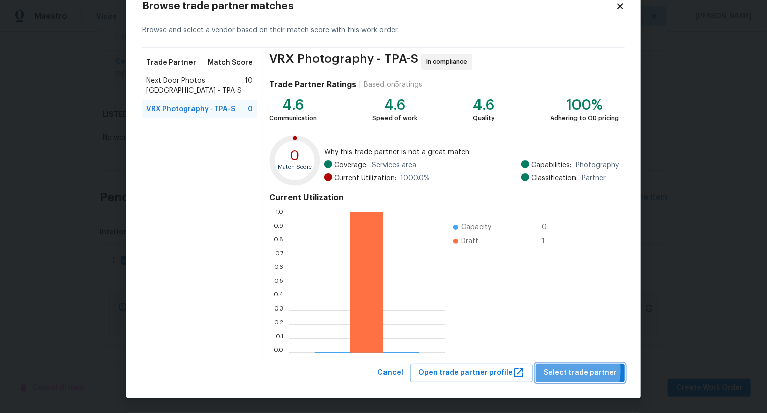
click at [568, 371] on span "Select trade partner" at bounding box center [580, 373] width 73 height 13
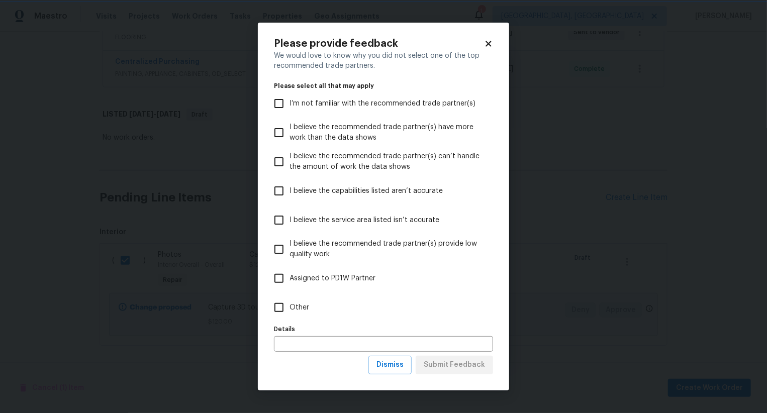
scroll to position [0, 0]
click at [439, 131] on span "I believe the recommended trade partner(s) have more work than the data shows" at bounding box center [388, 132] width 196 height 21
click at [290, 131] on input "I believe the recommended trade partner(s) have more work than the data shows" at bounding box center [279, 132] width 21 height 21
checkbox input "true"
click at [457, 362] on span "Submit Feedback" at bounding box center [454, 365] width 61 height 13
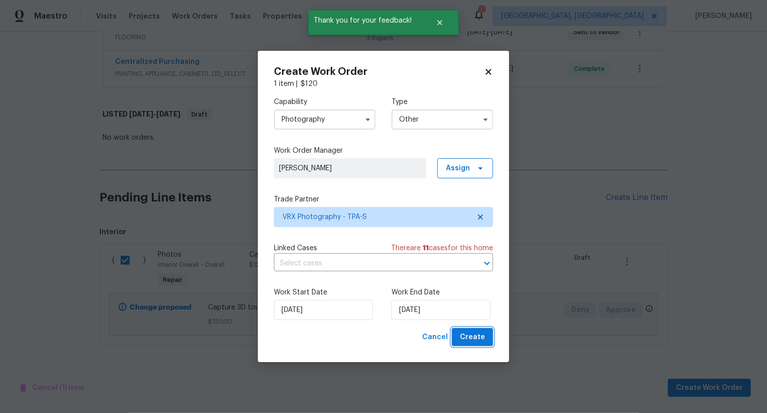
click at [476, 337] on span "Create" at bounding box center [472, 337] width 25 height 13
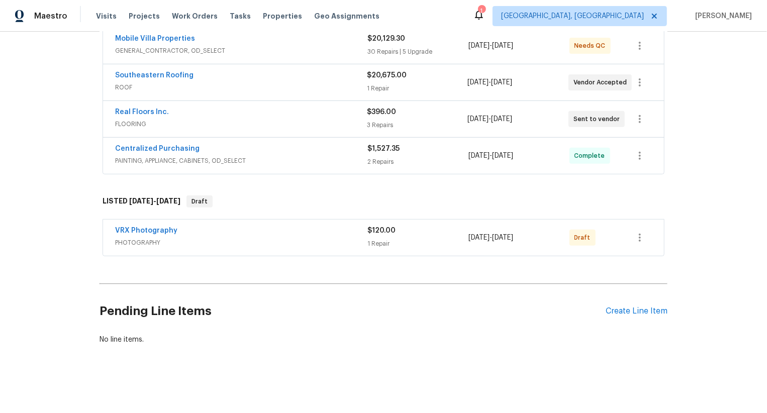
scroll to position [196, 0]
click at [638, 238] on icon "button" at bounding box center [640, 239] width 12 height 12
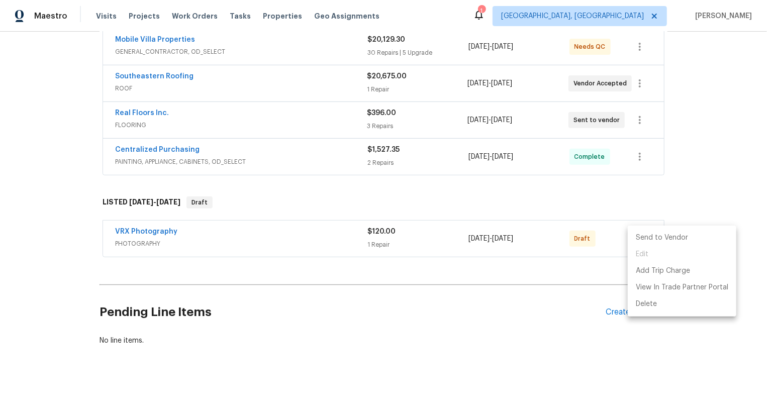
click at [638, 238] on li "Send to Vendor" at bounding box center [682, 238] width 109 height 17
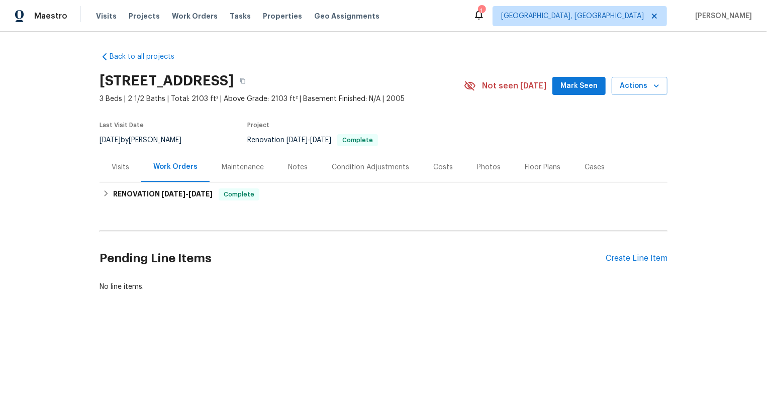
click at [652, 266] on div "Pending Line Items Create Line Item" at bounding box center [384, 258] width 568 height 47
click at [652, 262] on div "Create Line Item" at bounding box center [637, 259] width 62 height 10
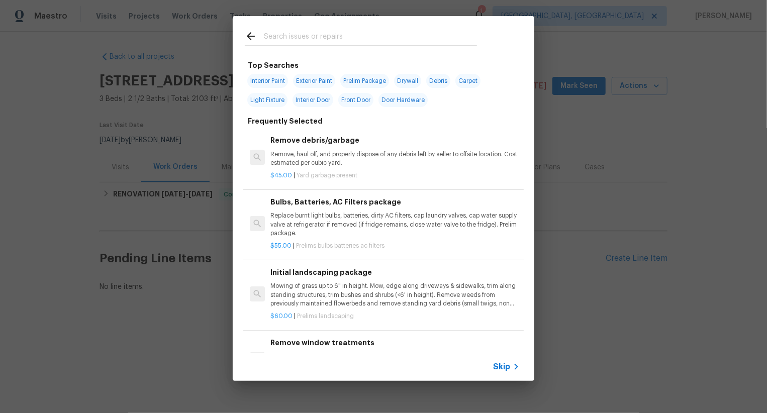
click at [505, 365] on span "Skip" at bounding box center [501, 367] width 17 height 10
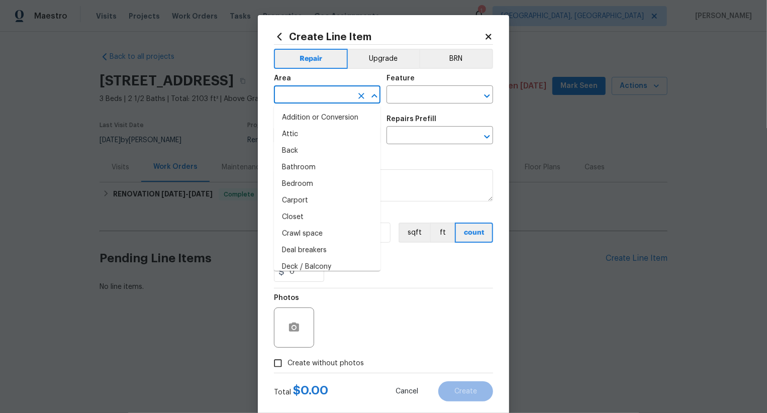
click at [320, 97] on input "text" at bounding box center [313, 96] width 78 height 16
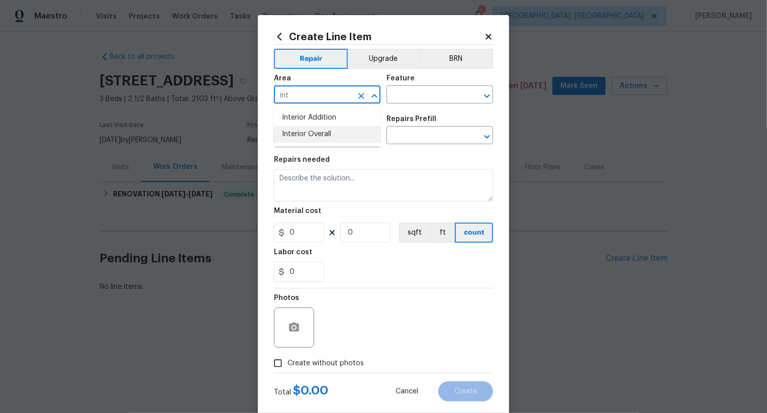
click at [323, 136] on li "Interior Overall" at bounding box center [327, 134] width 107 height 17
type input "Interior Overall"
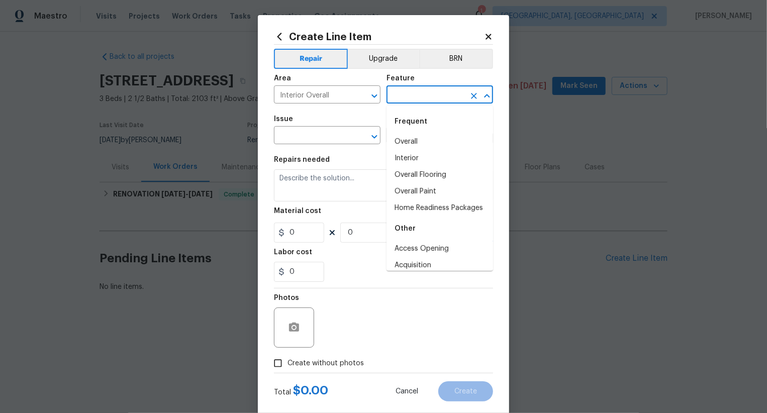
click at [415, 99] on input "text" at bounding box center [426, 96] width 78 height 16
click at [415, 137] on li "Overall" at bounding box center [440, 142] width 107 height 17
type input "Overall"
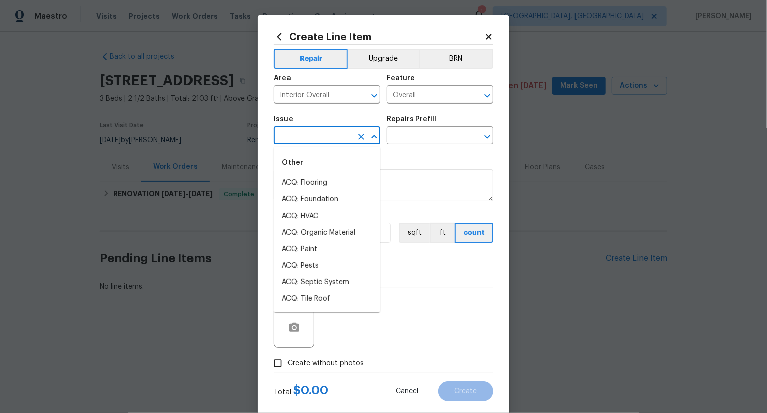
click at [329, 137] on input "text" at bounding box center [313, 137] width 78 height 16
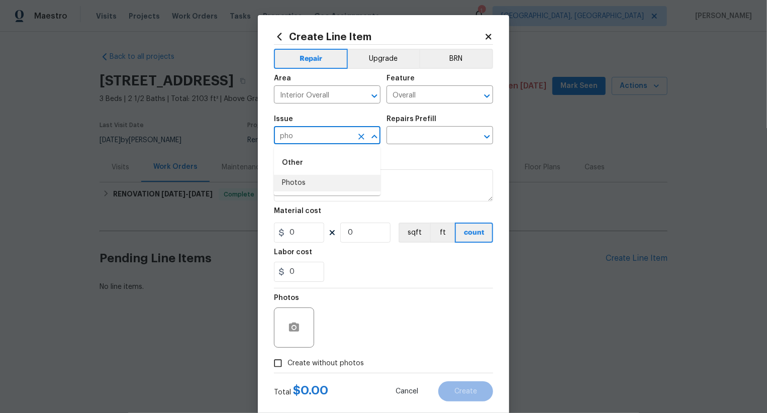
click at [320, 180] on li "Photos" at bounding box center [327, 183] width 107 height 17
type input "Photos"
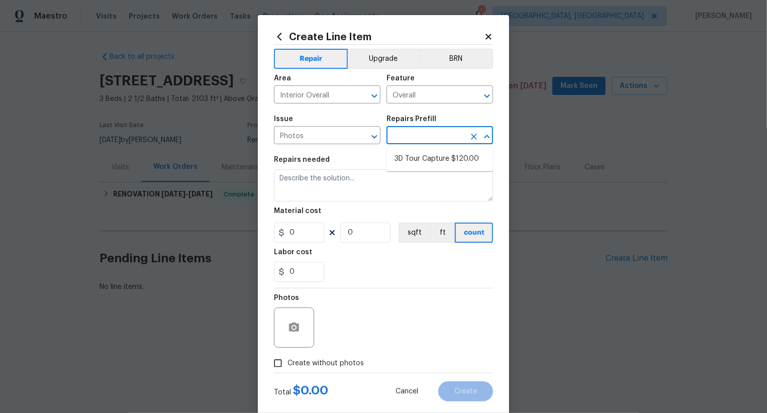
click at [425, 132] on input "text" at bounding box center [426, 137] width 78 height 16
click at [433, 163] on li "3D Tour Capture $120.00" at bounding box center [440, 159] width 107 height 17
type input "3D Tour Capture $120.00"
type textarea "Capture 3D tour of home"
type input "120"
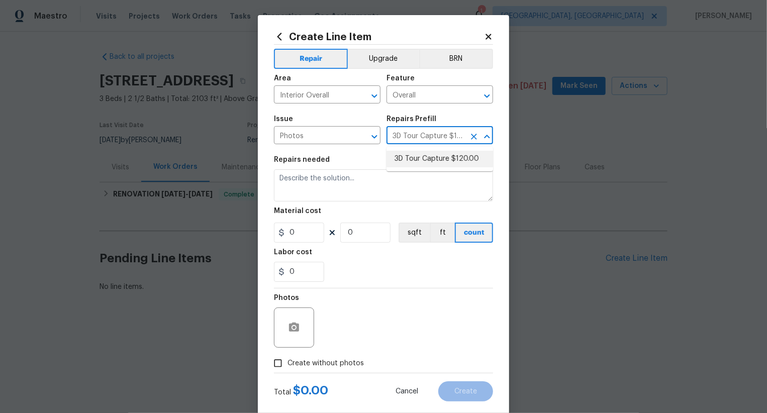
type input "1"
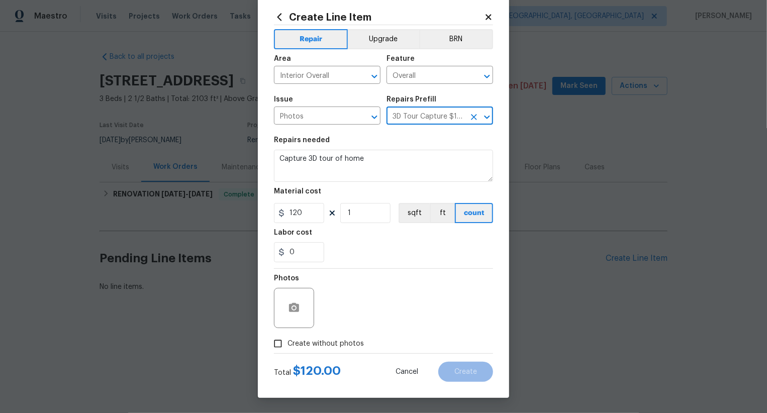
click at [337, 335] on label "Create without photos" at bounding box center [317, 343] width 96 height 19
click at [288, 335] on input "Create without photos" at bounding box center [278, 343] width 19 height 19
checkbox input "true"
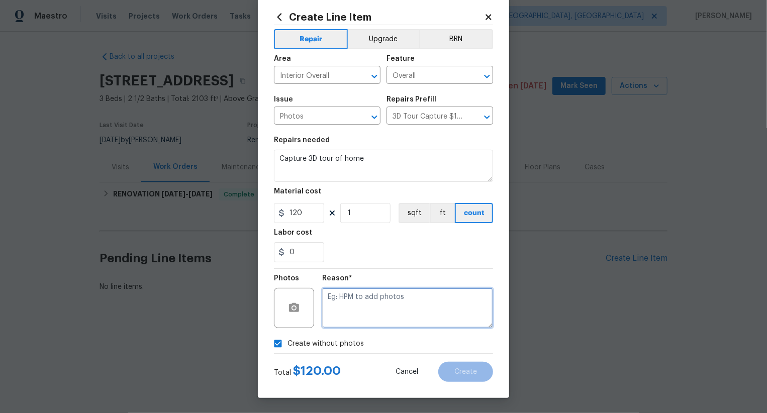
click at [397, 310] on textarea at bounding box center [407, 308] width 171 height 40
type textarea ".."
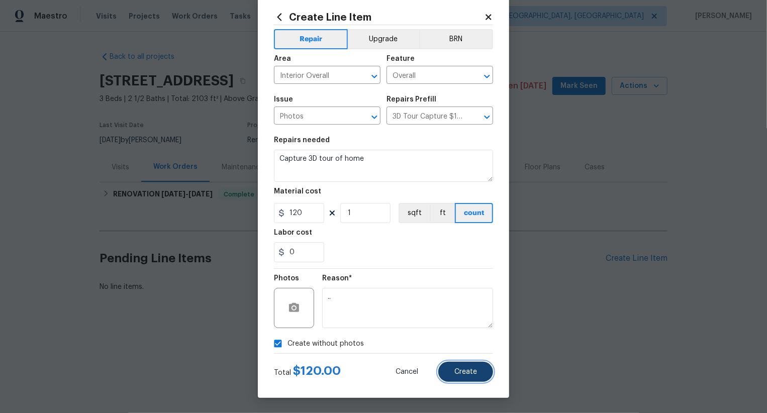
click at [476, 373] on span "Create" at bounding box center [466, 373] width 23 height 8
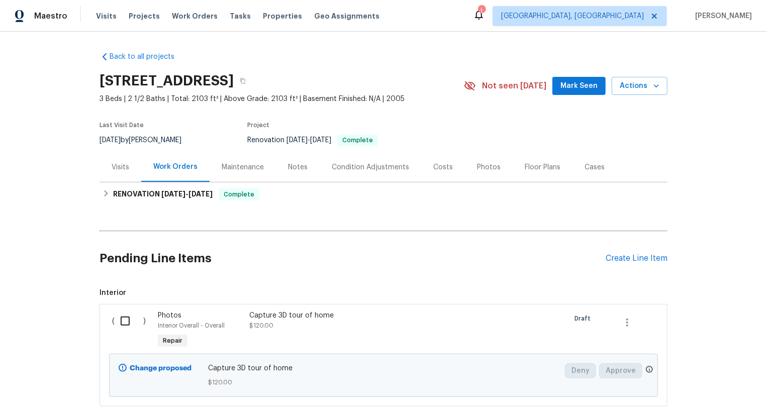
scroll to position [61, 0]
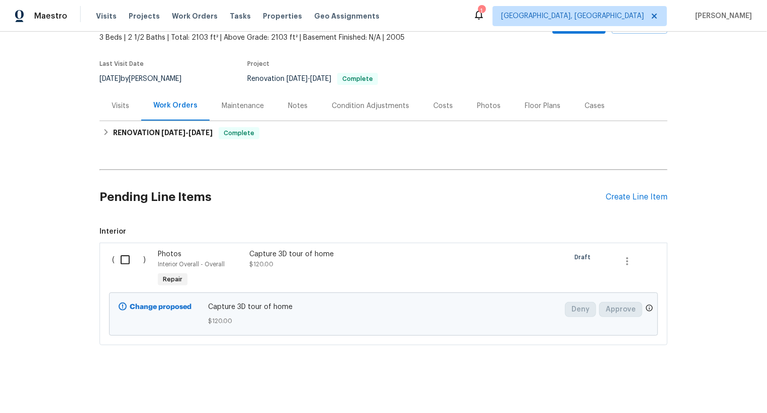
click at [127, 263] on input "checkbox" at bounding box center [129, 259] width 29 height 21
checkbox input "true"
click at [698, 390] on span "Create Work Order" at bounding box center [709, 388] width 67 height 13
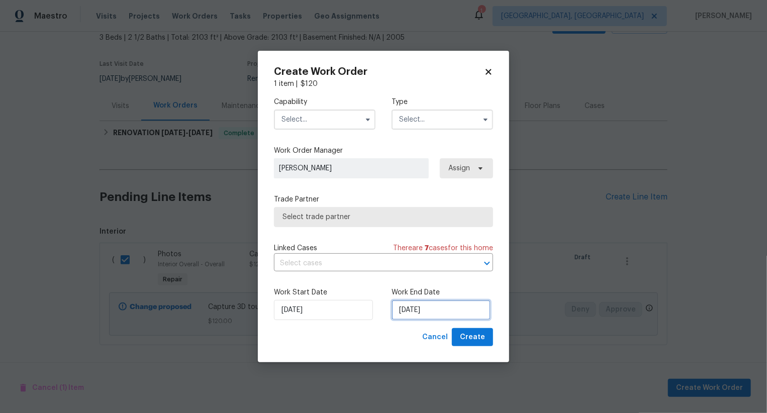
click at [441, 315] on input "[DATE]" at bounding box center [441, 310] width 99 height 20
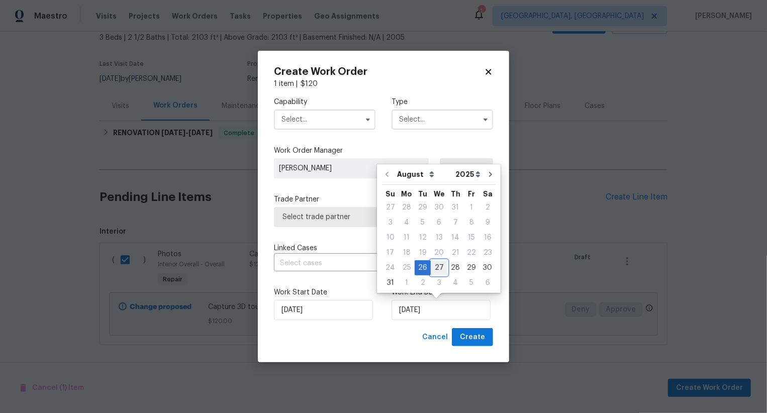
click at [441, 273] on div "27" at bounding box center [439, 268] width 17 height 14
type input "[DATE]"
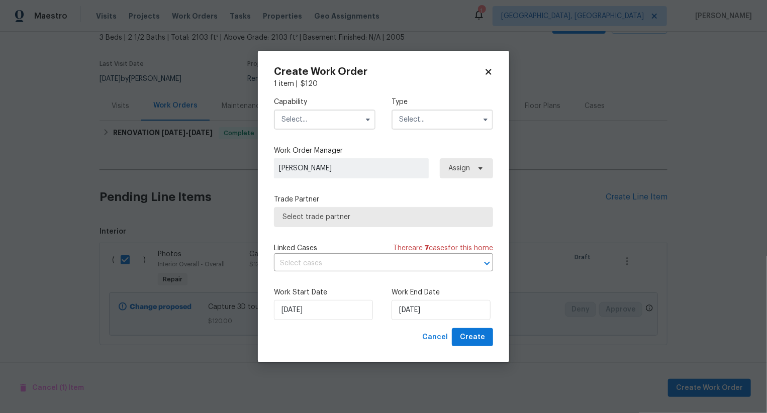
drag, startPoint x: 350, startPoint y: 113, endPoint x: 352, endPoint y: 155, distance: 41.8
click at [352, 153] on div "Capability Type Work Order Manager [PERSON_NAME] Assign Trade Partner Select tr…" at bounding box center [383, 208] width 219 height 239
click at [344, 123] on input "text" at bounding box center [325, 120] width 102 height 20
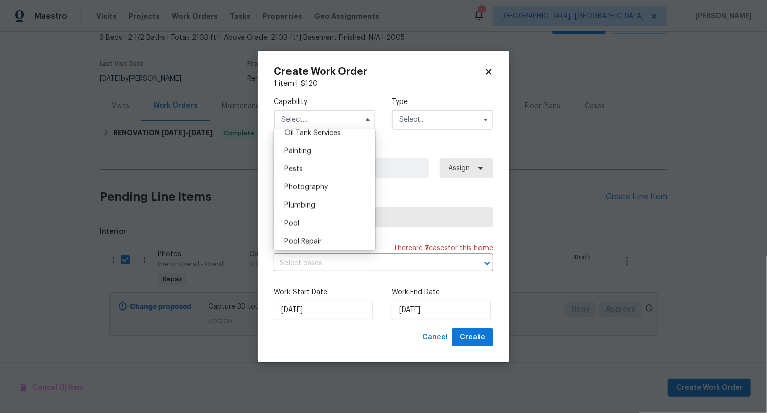
scroll to position [816, 0]
click at [341, 202] on div "Photography" at bounding box center [325, 206] width 97 height 18
type input "Photography"
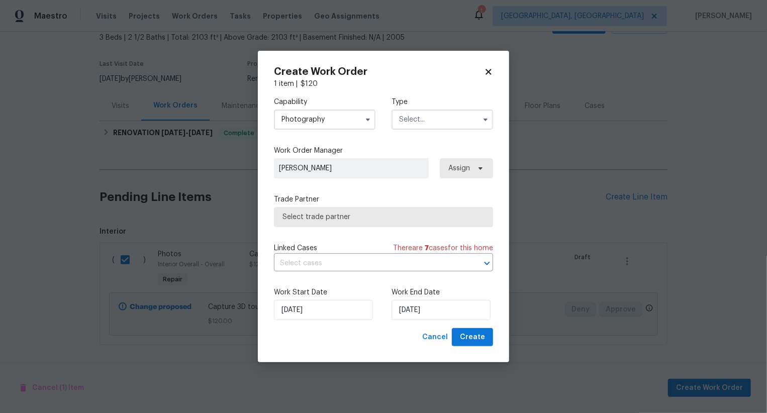
click at [452, 119] on input "text" at bounding box center [443, 120] width 102 height 20
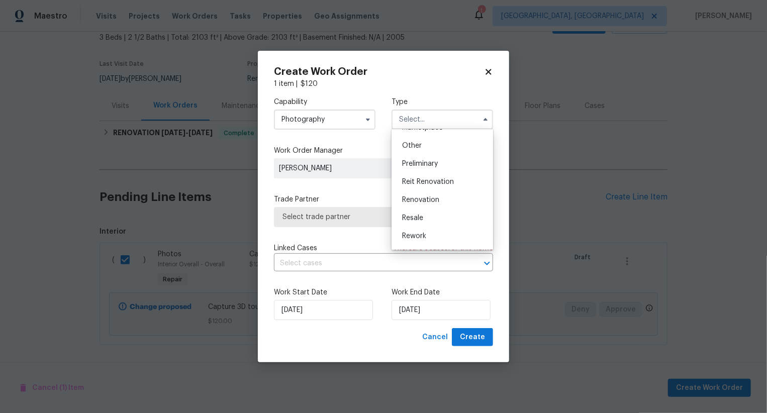
scroll to position [193, 0]
click at [450, 153] on div "Other" at bounding box center [442, 147] width 97 height 18
type input "Other"
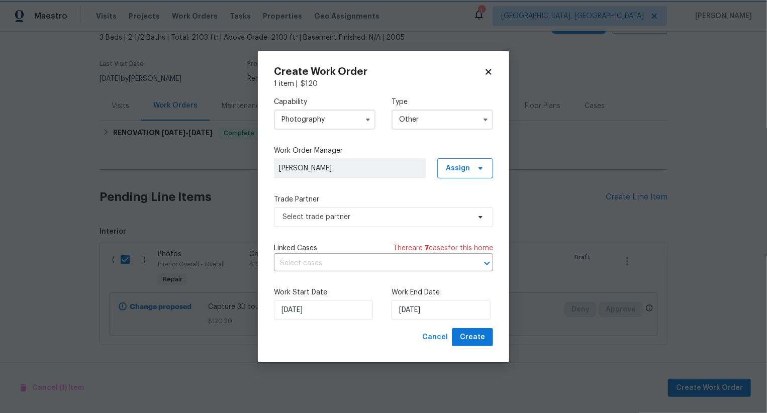
scroll to position [0, 0]
click at [381, 220] on span "Select trade partner" at bounding box center [377, 217] width 188 height 10
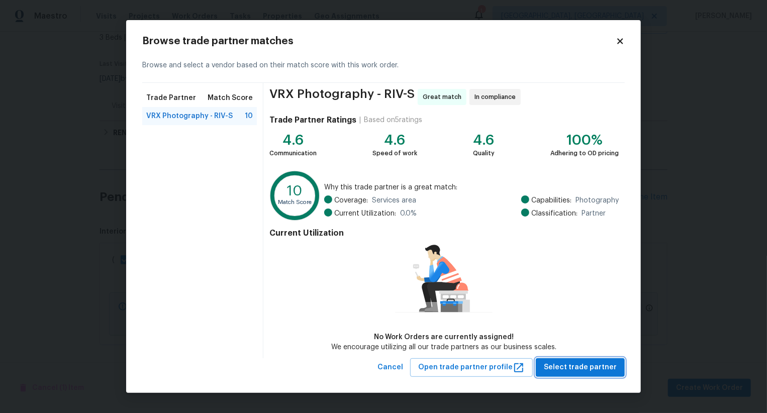
click at [578, 371] on span "Select trade partner" at bounding box center [580, 368] width 73 height 13
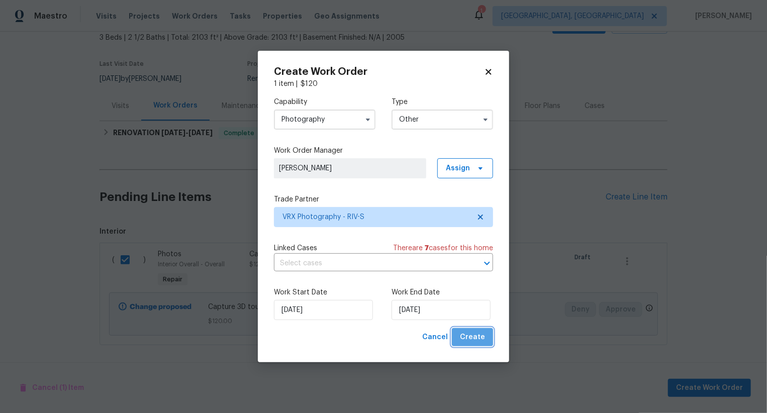
drag, startPoint x: 478, startPoint y: 340, endPoint x: 471, endPoint y: 341, distance: 7.6
click at [478, 340] on span "Create" at bounding box center [472, 337] width 25 height 13
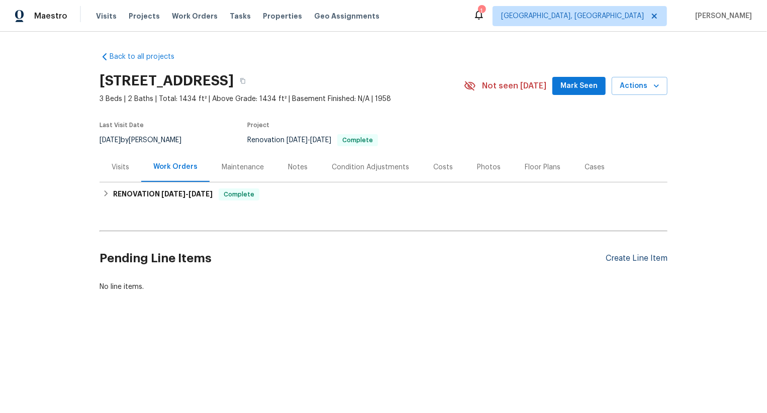
click at [639, 259] on div "Create Line Item" at bounding box center [637, 259] width 62 height 10
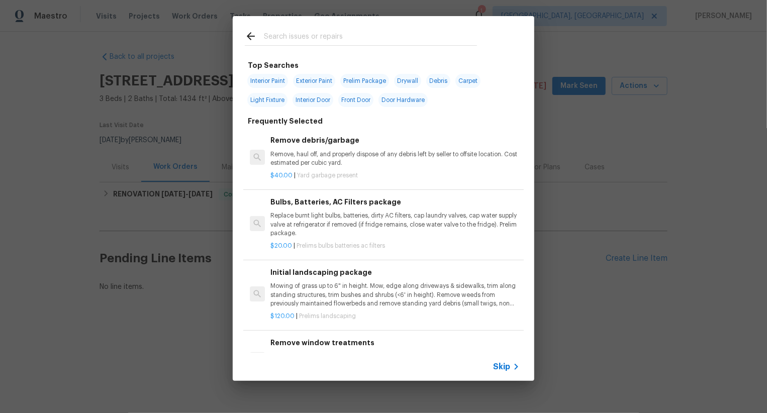
click at [499, 363] on span "Skip" at bounding box center [501, 367] width 17 height 10
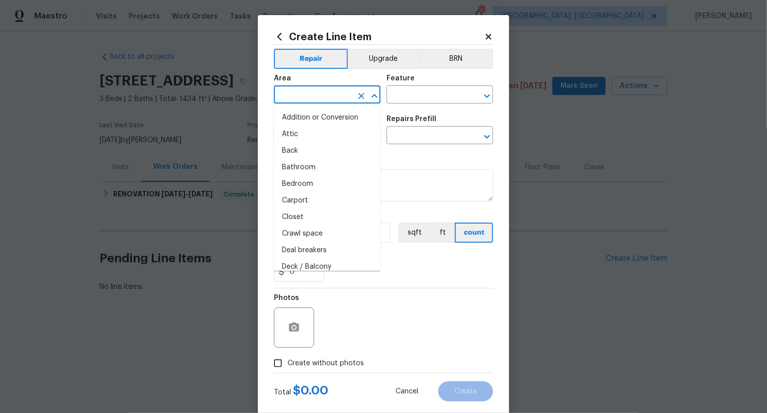
click at [319, 93] on input "text" at bounding box center [313, 96] width 78 height 16
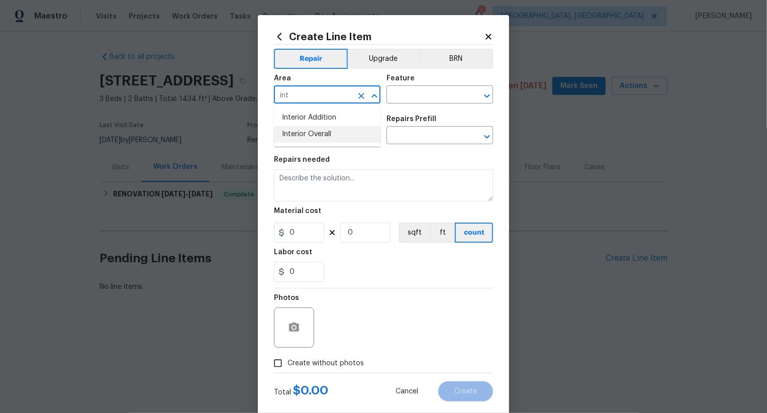
click at [333, 131] on li "Interior Overall" at bounding box center [327, 134] width 107 height 17
type input "Interior Overall"
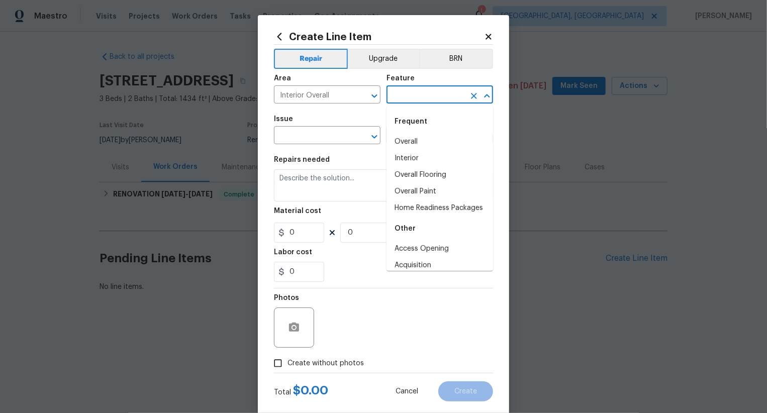
click at [418, 103] on body "Maestro Visits Projects Work Orders Tasks Properties Geo Assignments 1 Albuquer…" at bounding box center [383, 180] width 767 height 361
click at [417, 138] on li "Overall" at bounding box center [440, 142] width 107 height 17
type input "Overall"
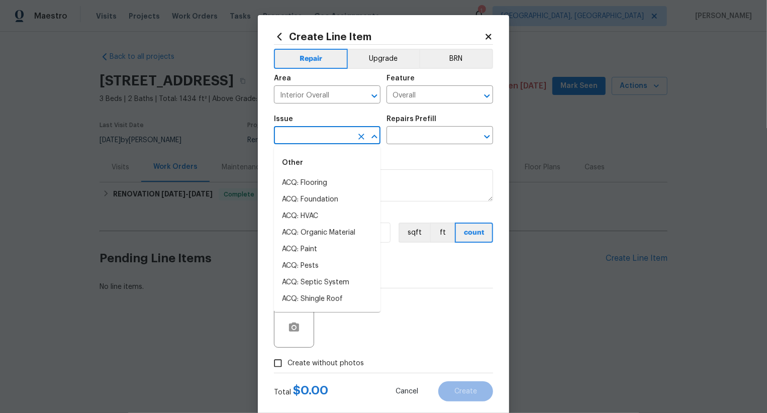
click at [337, 138] on input "text" at bounding box center [313, 137] width 78 height 16
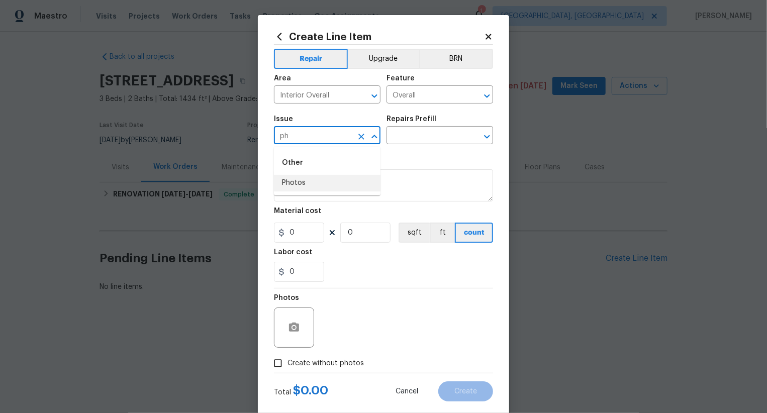
click at [320, 184] on li "Photos" at bounding box center [327, 183] width 107 height 17
type input "Photos"
click at [415, 139] on input "text" at bounding box center [426, 137] width 78 height 16
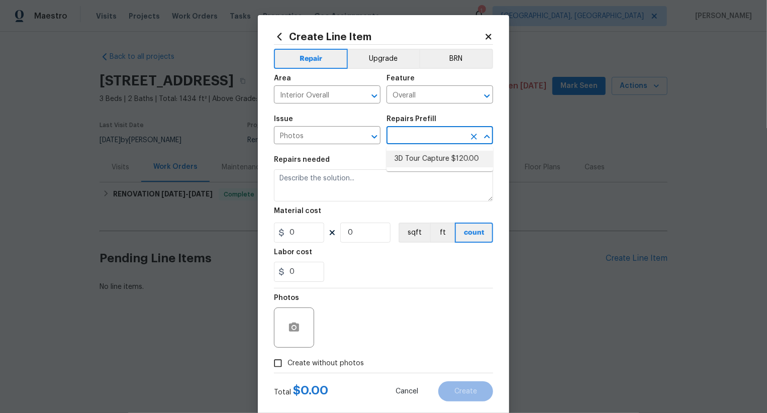
click at [419, 159] on li "3D Tour Capture $120.00" at bounding box center [440, 159] width 107 height 17
type input "3D Tour Capture $120.00"
type textarea "Capture 3D tour of home"
type input "1"
type input "120"
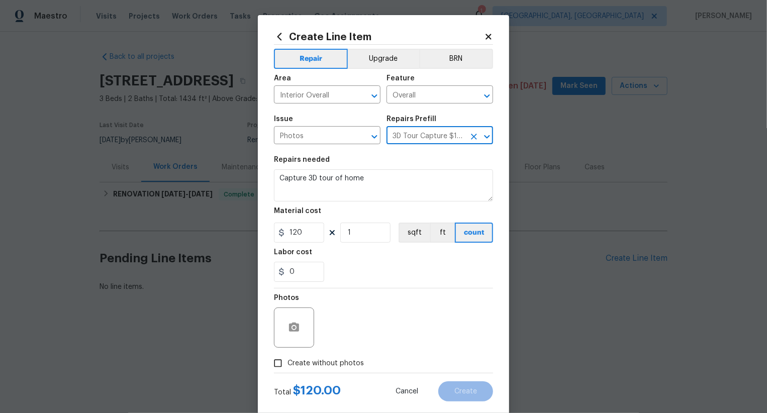
scroll to position [20, 0]
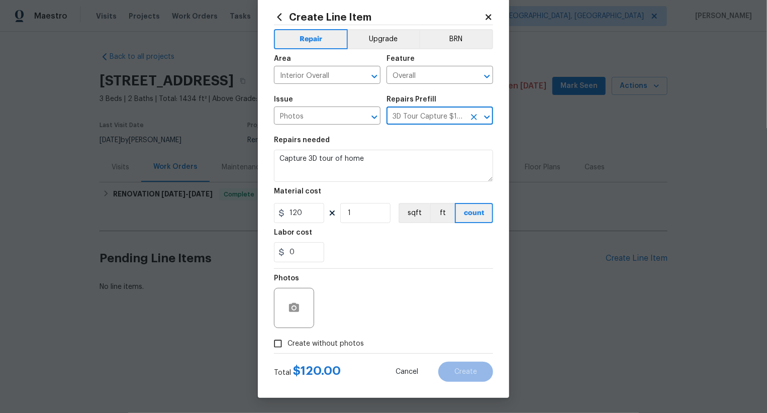
click at [336, 339] on span "Create without photos" at bounding box center [326, 344] width 76 height 11
click at [288, 339] on input "Create without photos" at bounding box center [278, 343] width 19 height 19
checkbox input "true"
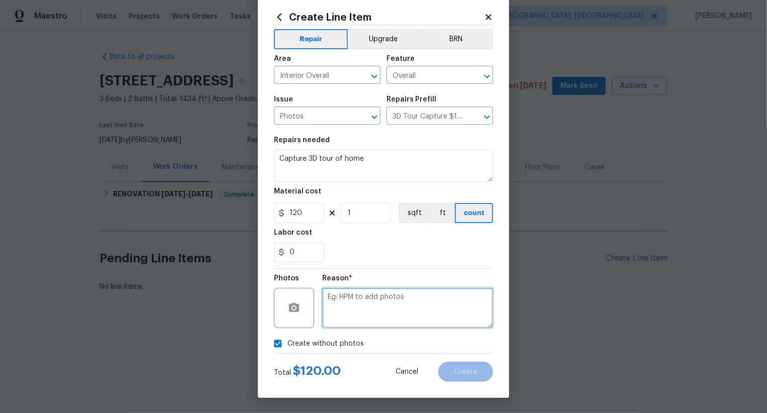
click at [386, 326] on textarea at bounding box center [407, 308] width 171 height 40
type textarea ".."
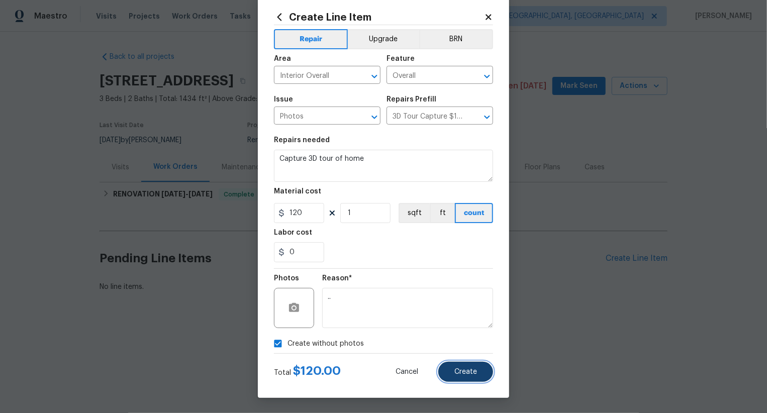
click at [470, 368] on button "Create" at bounding box center [466, 372] width 55 height 20
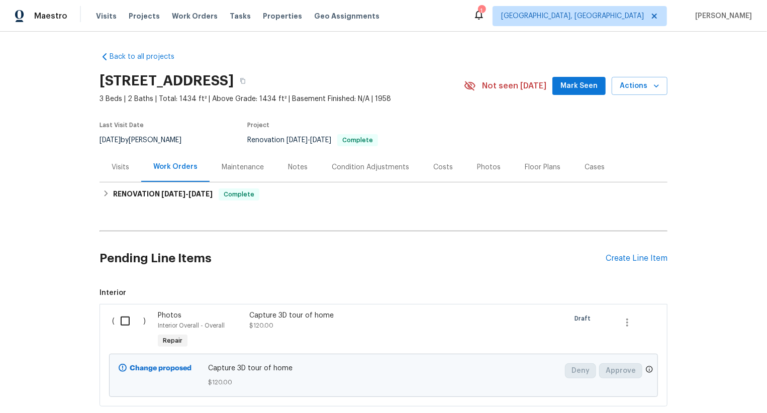
scroll to position [61, 0]
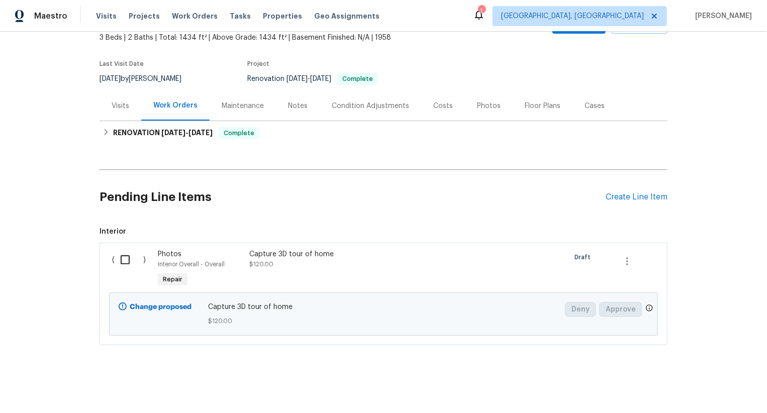
click at [123, 260] on input "checkbox" at bounding box center [129, 259] width 29 height 21
checkbox input "true"
click at [718, 386] on span "Create Work Order" at bounding box center [709, 388] width 67 height 13
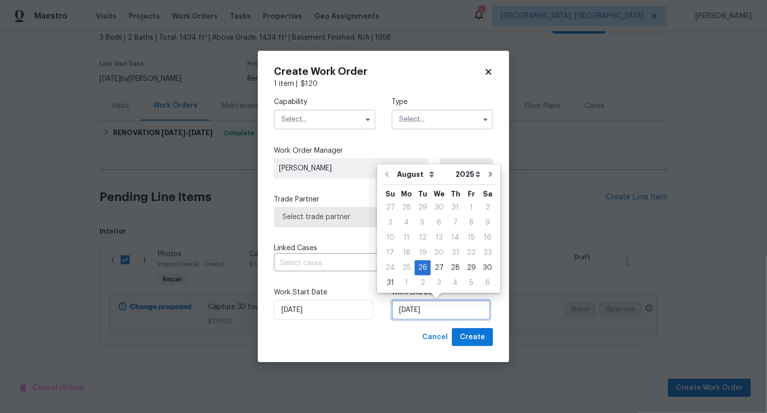
click at [417, 309] on input "26/08/2025" at bounding box center [441, 310] width 99 height 20
click at [442, 269] on div "27" at bounding box center [439, 268] width 17 height 14
type input "27/08/2025"
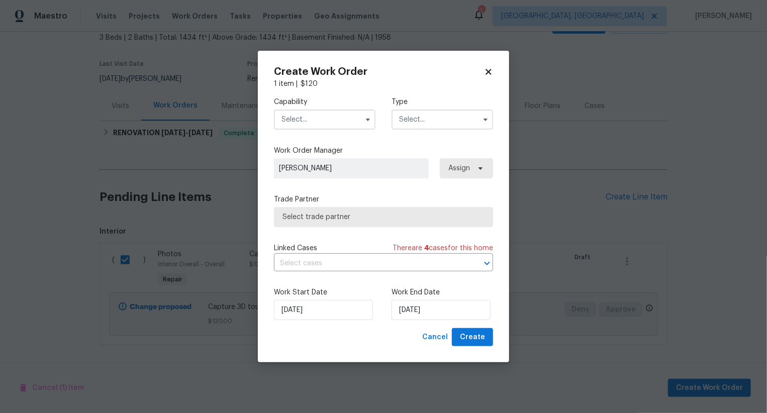
click at [333, 132] on div "Capability Type" at bounding box center [383, 113] width 219 height 49
click at [333, 120] on input "text" at bounding box center [325, 120] width 102 height 20
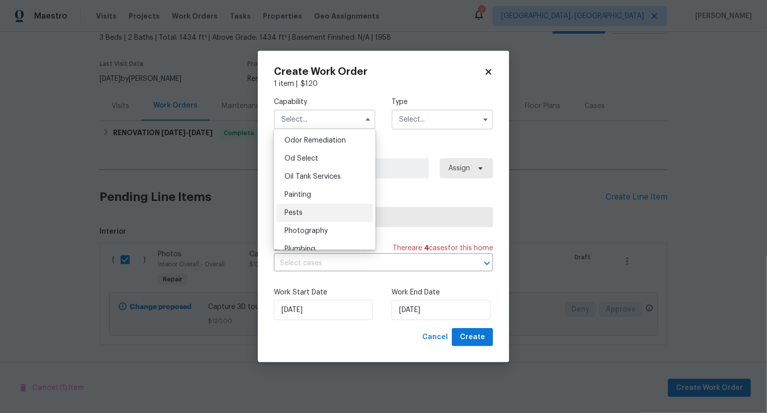
scroll to position [803, 0]
click at [330, 219] on div "Photography" at bounding box center [325, 219] width 97 height 18
type input "Photography"
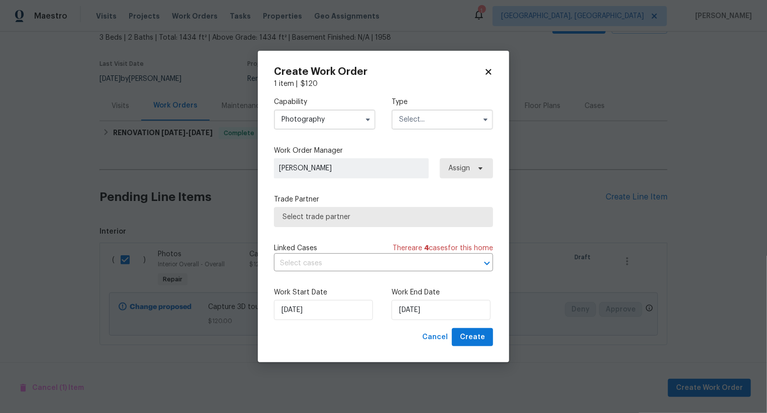
click at [435, 119] on input "text" at bounding box center [443, 120] width 102 height 20
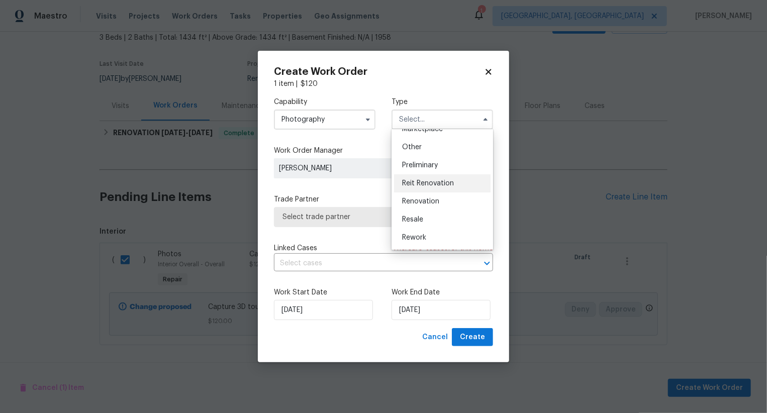
scroll to position [191, 0]
click at [438, 151] on div "Other" at bounding box center [442, 149] width 97 height 18
type input "Other"
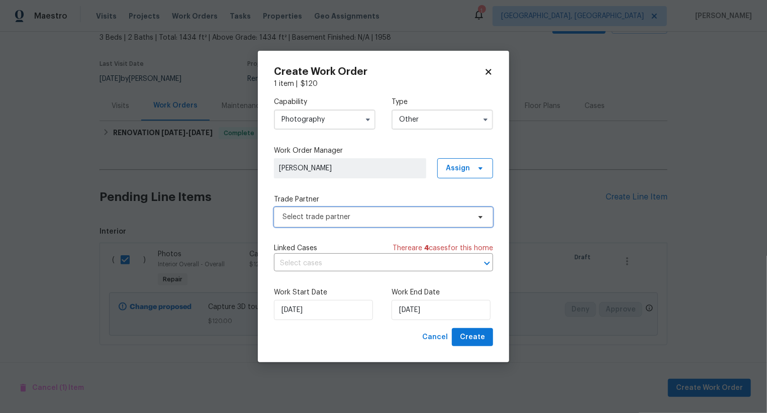
click at [392, 217] on span "Select trade partner" at bounding box center [377, 217] width 188 height 10
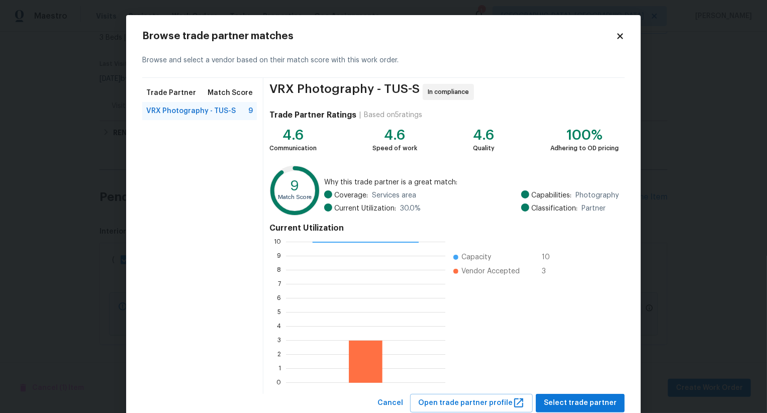
scroll to position [30, 0]
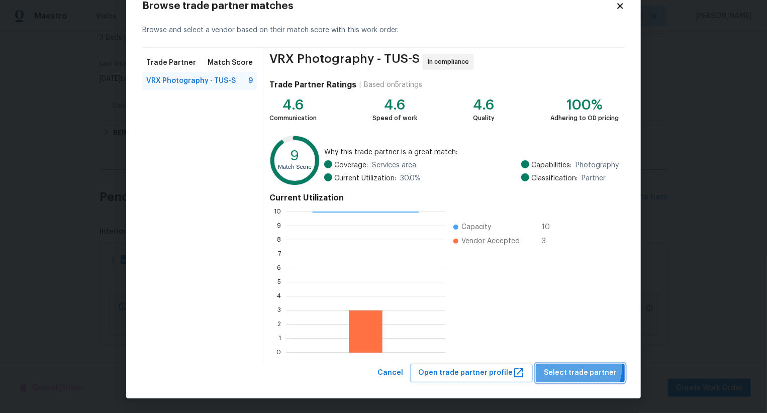
click at [581, 367] on span "Select trade partner" at bounding box center [580, 373] width 73 height 13
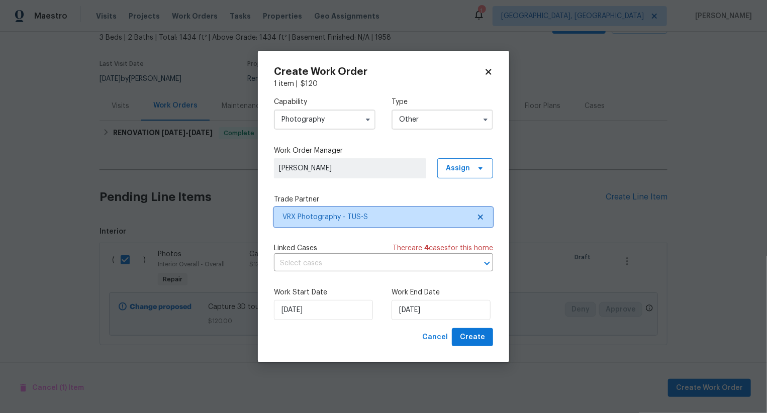
scroll to position [0, 0]
click at [491, 343] on button "Create" at bounding box center [472, 337] width 41 height 19
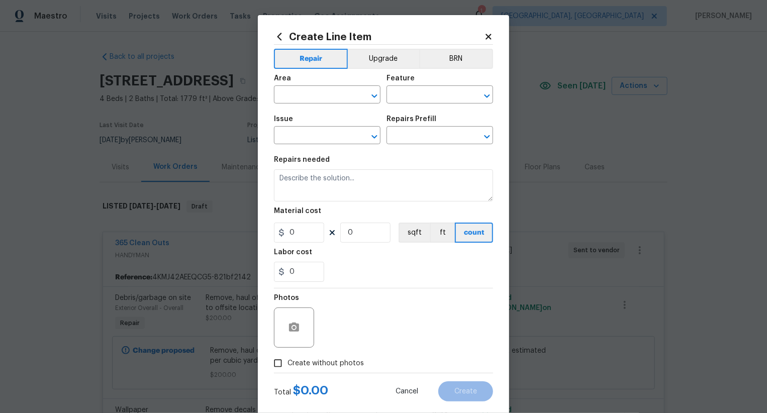
scroll to position [294, 0]
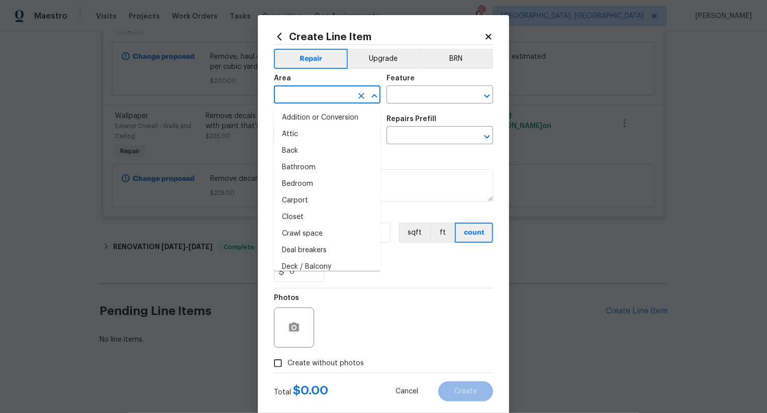
click at [336, 98] on input "text" at bounding box center [313, 96] width 78 height 16
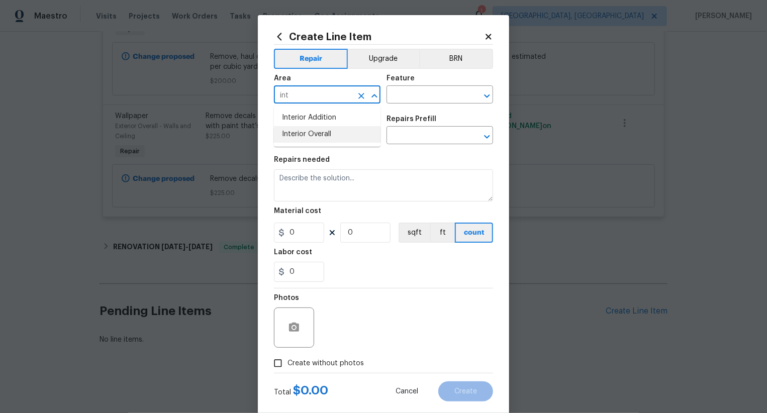
click at [335, 136] on li "Interior Overall" at bounding box center [327, 134] width 107 height 17
type input "Interior Overall"
click at [419, 100] on input "text" at bounding box center [426, 96] width 78 height 16
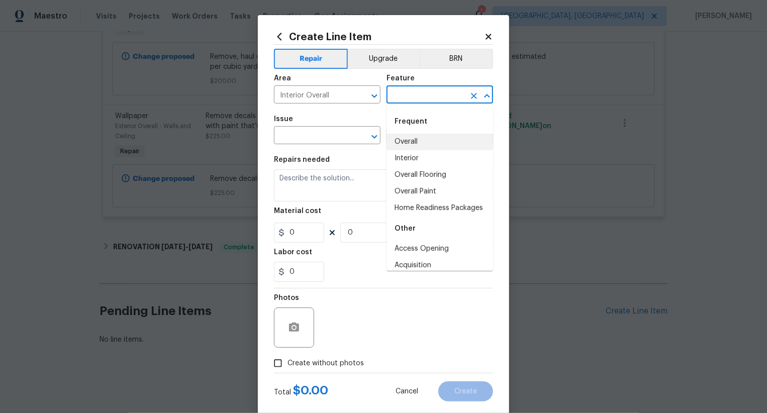
click at [418, 137] on li "Overall" at bounding box center [440, 142] width 107 height 17
type input "Overall"
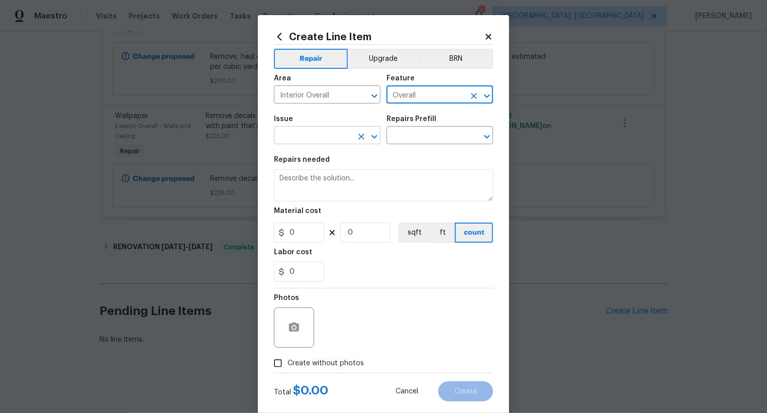
click at [350, 136] on input "text" at bounding box center [313, 137] width 78 height 16
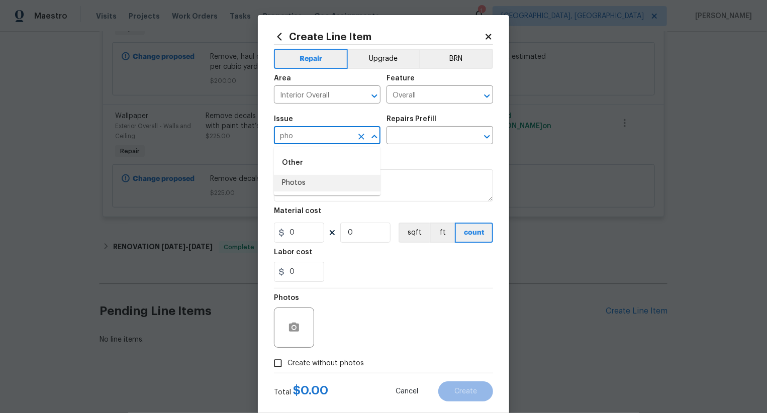
click at [325, 182] on li "Photos" at bounding box center [327, 183] width 107 height 17
type input "Photos"
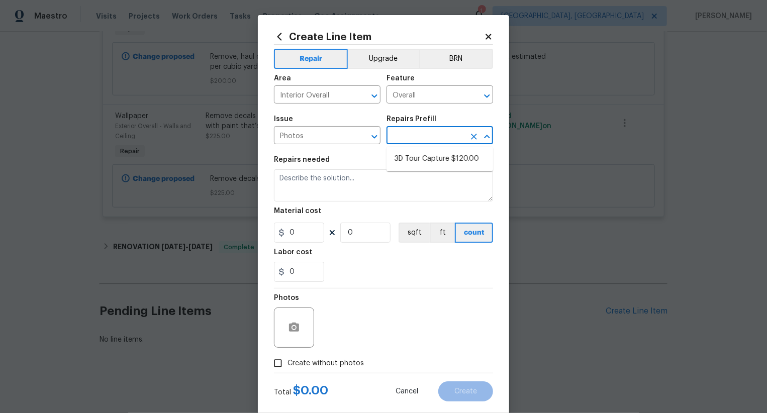
click at [423, 135] on input "text" at bounding box center [426, 137] width 78 height 16
click at [425, 154] on li "3D Tour Capture $120.00" at bounding box center [440, 159] width 107 height 17
type input "3D Tour Capture $120.00"
type input "120"
type input "1"
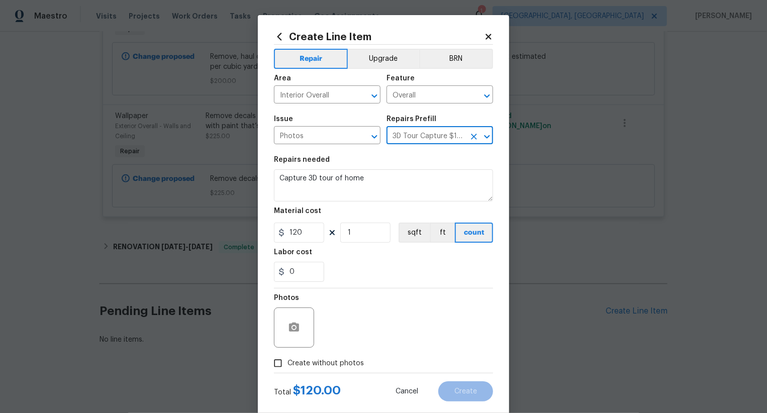
scroll to position [20, 0]
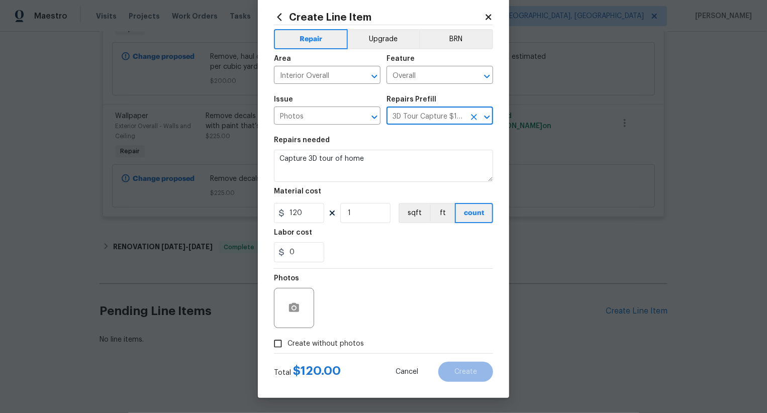
click at [334, 333] on div "Photos" at bounding box center [383, 301] width 219 height 65
click at [334, 336] on label "Create without photos" at bounding box center [317, 343] width 96 height 19
click at [288, 336] on input "Create without photos" at bounding box center [278, 343] width 19 height 19
checkbox input "true"
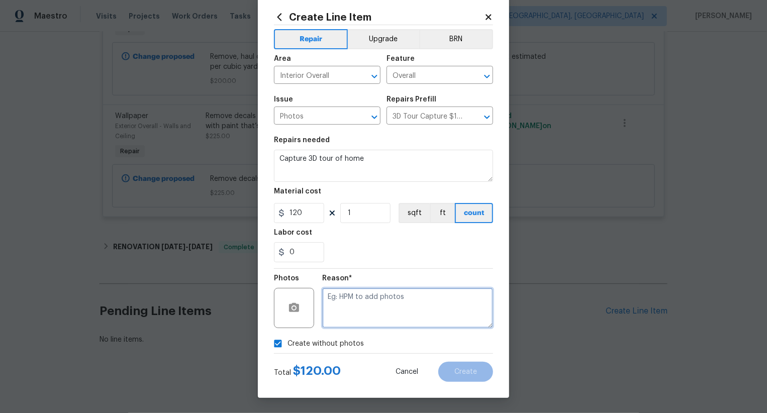
click at [385, 300] on textarea at bounding box center [407, 308] width 171 height 40
type textarea "..."
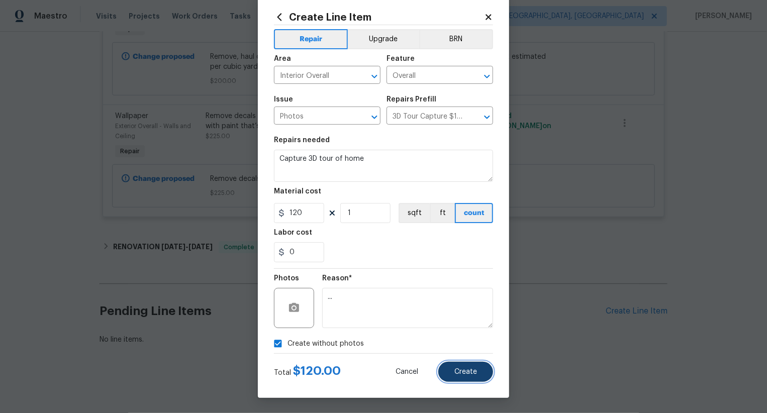
click at [453, 370] on button "Create" at bounding box center [466, 372] width 55 height 20
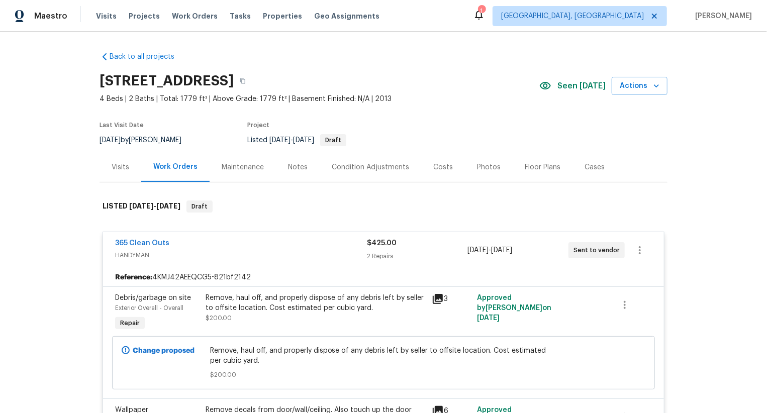
scroll to position [409, 0]
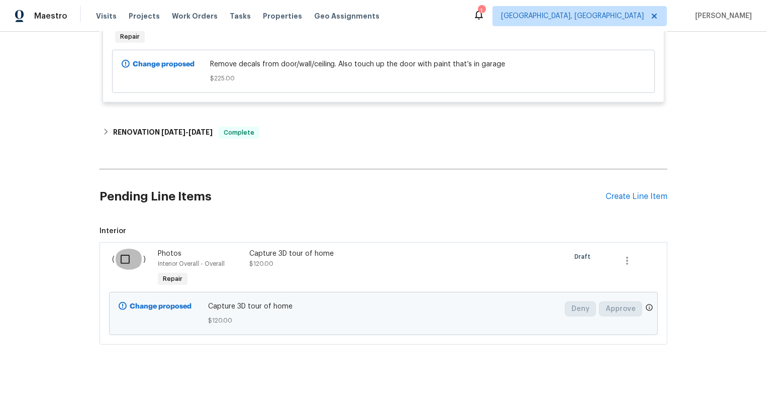
click at [128, 263] on input "checkbox" at bounding box center [129, 259] width 29 height 21
checkbox input "true"
click at [705, 396] on button "Create Work Order" at bounding box center [709, 388] width 83 height 19
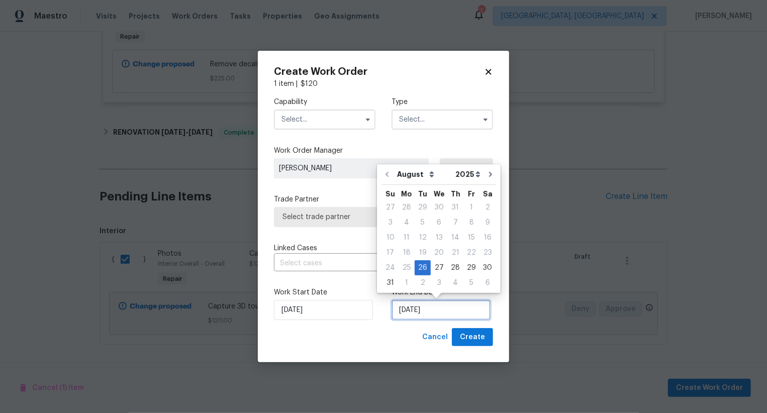
click at [422, 314] on input "26/08/2025" at bounding box center [441, 310] width 99 height 20
click at [433, 273] on div "27" at bounding box center [439, 268] width 17 height 14
type input "27/08/2025"
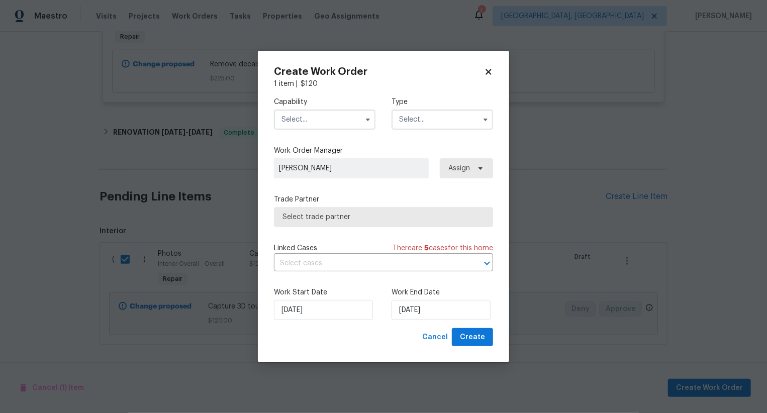
click at [328, 120] on input "text" at bounding box center [325, 120] width 102 height 20
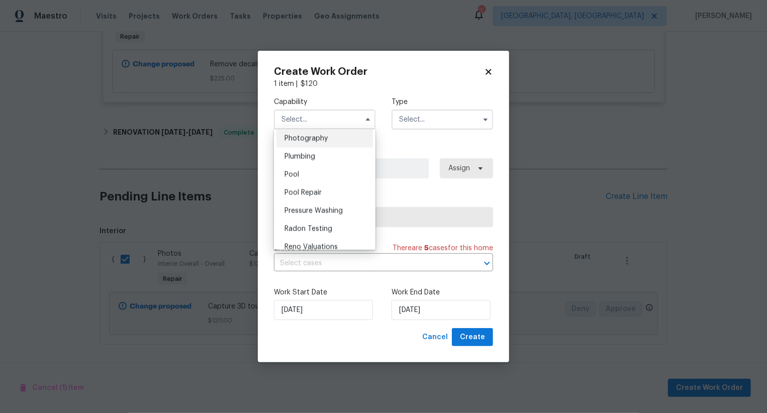
click at [346, 139] on div "Photography" at bounding box center [325, 139] width 97 height 18
type input "Photography"
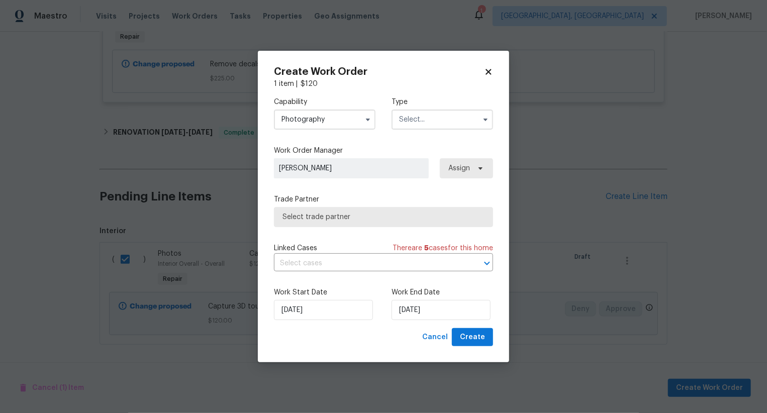
click at [412, 122] on input "text" at bounding box center [443, 120] width 102 height 20
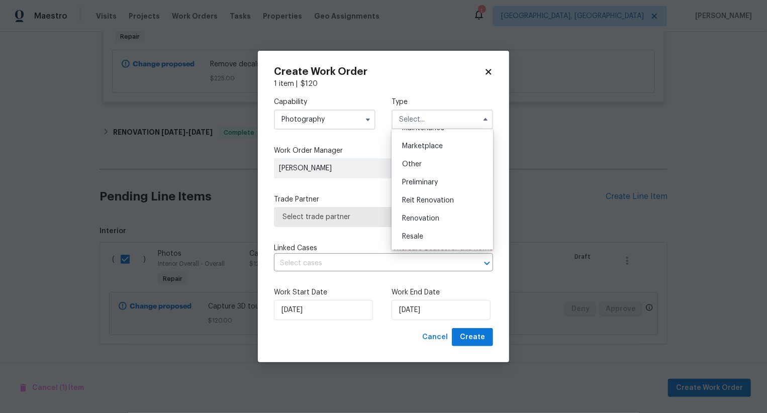
scroll to position [174, 0]
click at [416, 164] on span "Other" at bounding box center [412, 166] width 20 height 7
type input "Other"
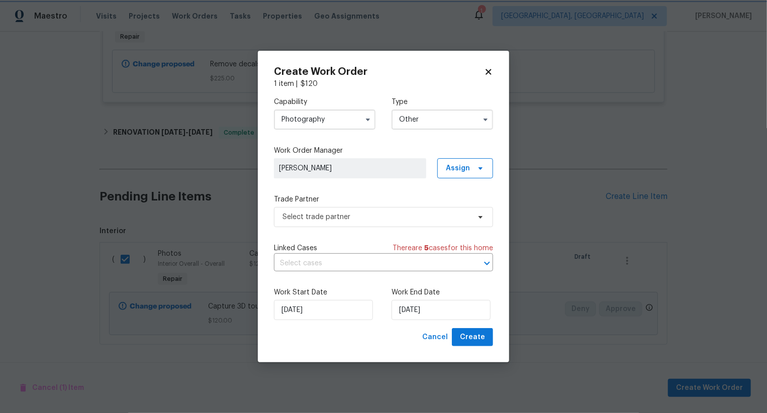
scroll to position [0, 0]
click at [363, 221] on span "Select trade partner" at bounding box center [377, 217] width 188 height 10
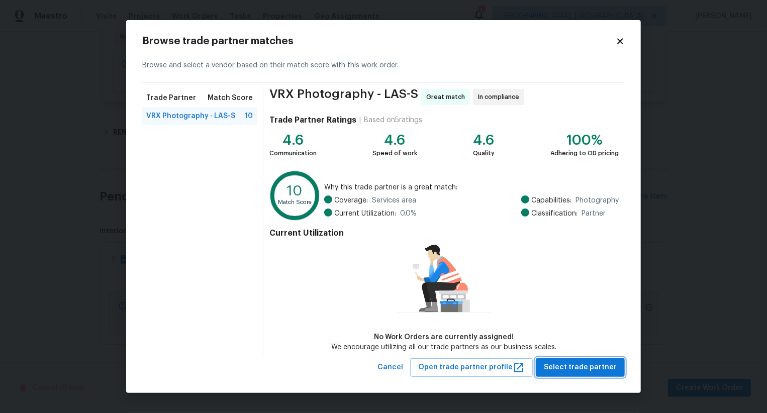
click at [584, 365] on span "Select trade partner" at bounding box center [580, 368] width 73 height 13
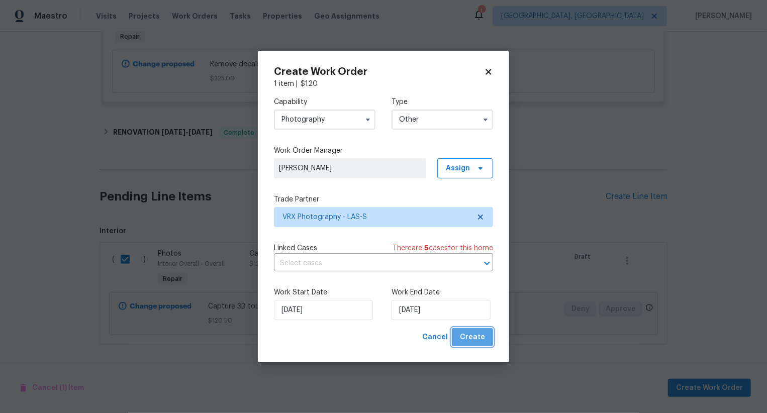
click at [477, 344] on span "Create" at bounding box center [472, 337] width 25 height 13
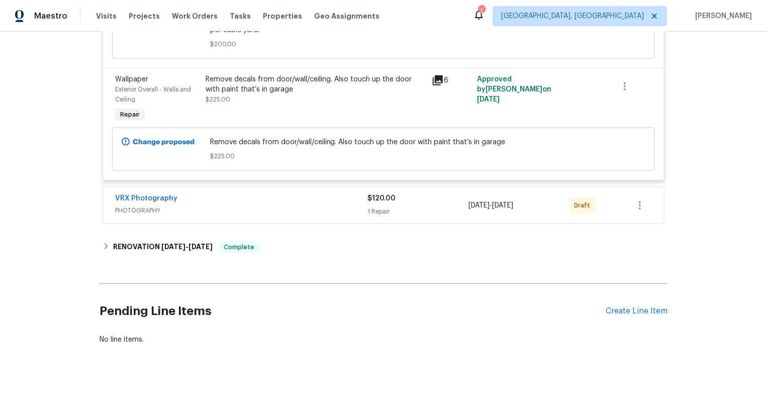
scroll to position [330, 0]
click at [640, 206] on icon "button" at bounding box center [640, 206] width 2 height 8
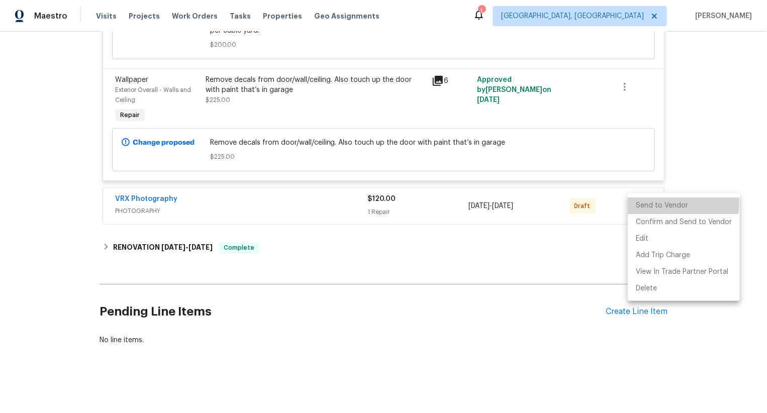
click at [640, 206] on li "Send to Vendor" at bounding box center [684, 206] width 112 height 17
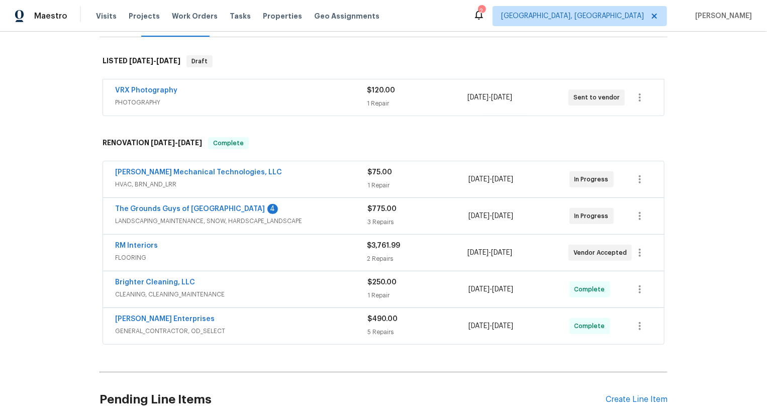
scroll to position [233, 0]
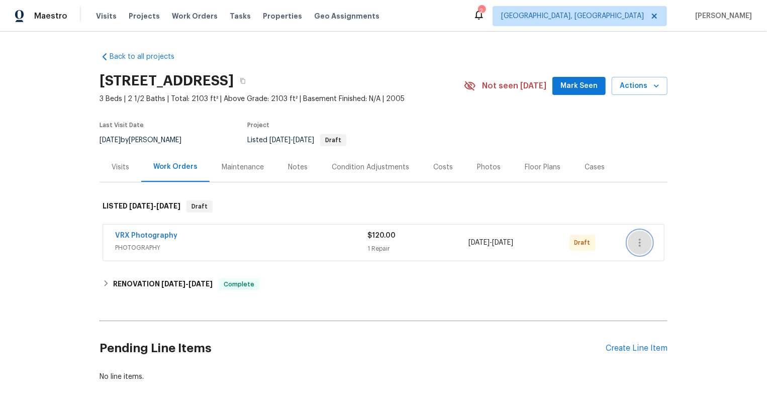
click at [640, 243] on icon "button" at bounding box center [640, 243] width 2 height 8
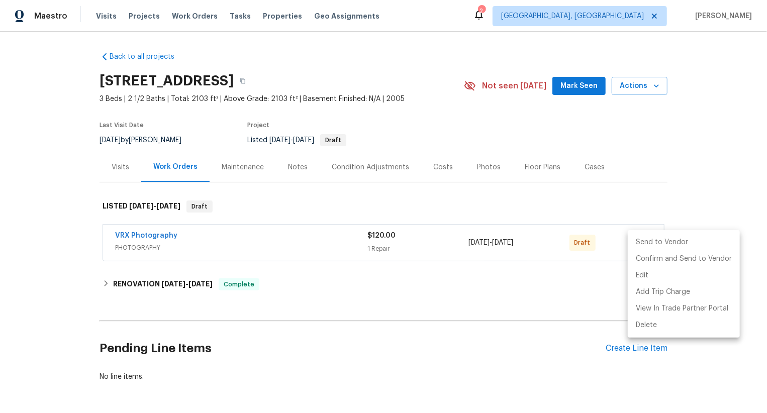
click at [640, 243] on li "Send to Vendor" at bounding box center [684, 242] width 112 height 17
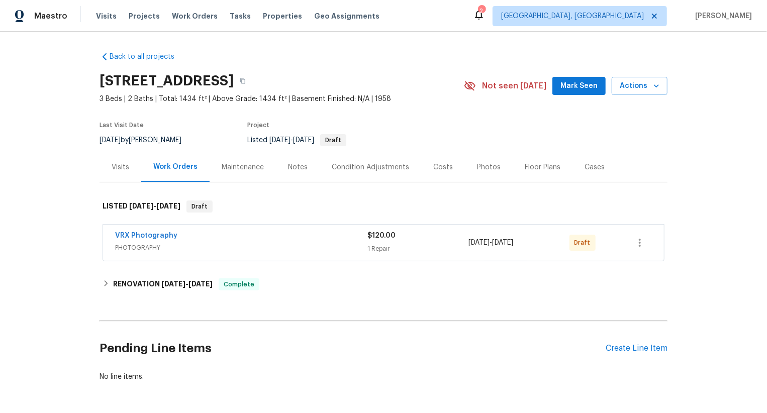
scroll to position [37, 0]
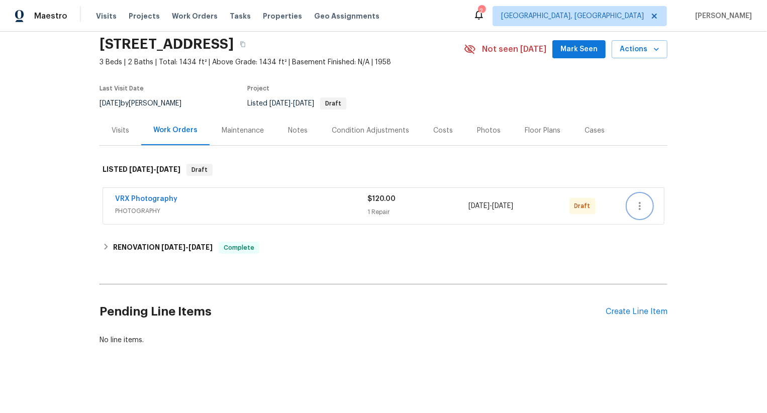
click at [643, 201] on icon "button" at bounding box center [640, 206] width 12 height 12
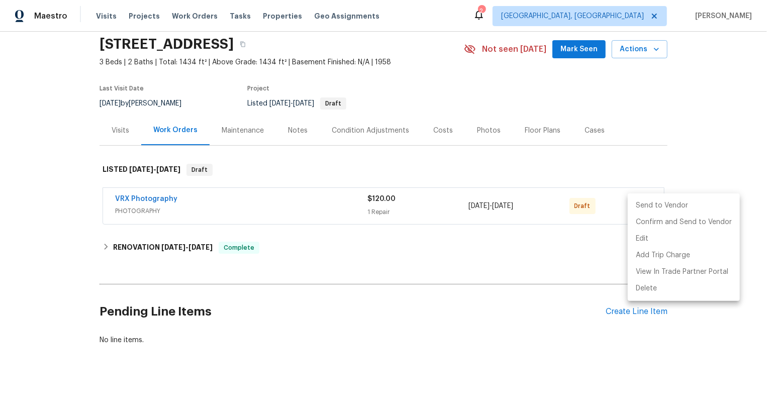
click at [643, 202] on li "Send to Vendor" at bounding box center [684, 206] width 112 height 17
